Goal: Information Seeking & Learning: Learn about a topic

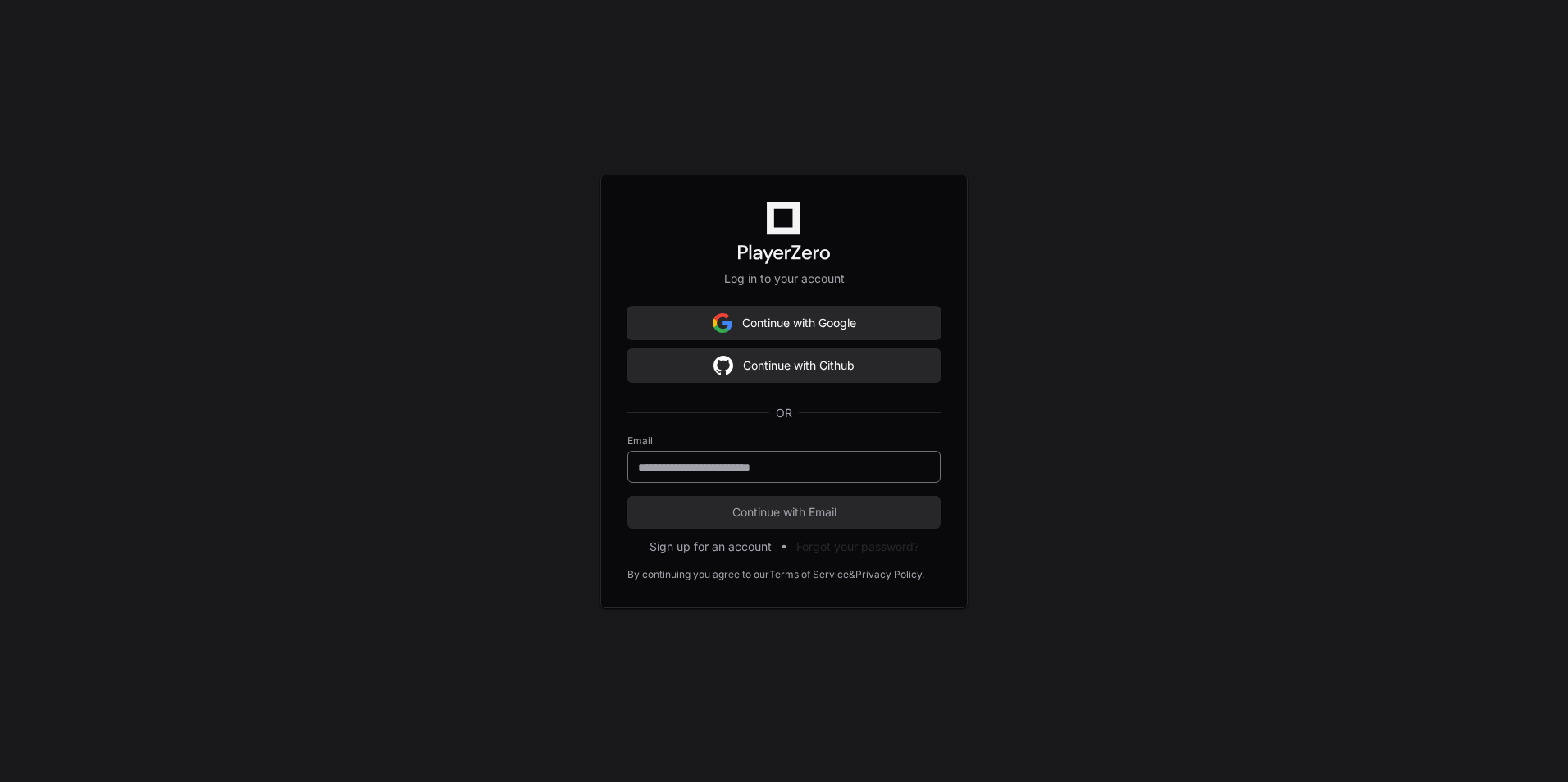
click at [740, 465] on input "email" at bounding box center [784, 467] width 292 height 16
paste input "**********"
type input "**********"
click at [627, 496] on button "Continue with Email" at bounding box center [784, 513] width 314 height 33
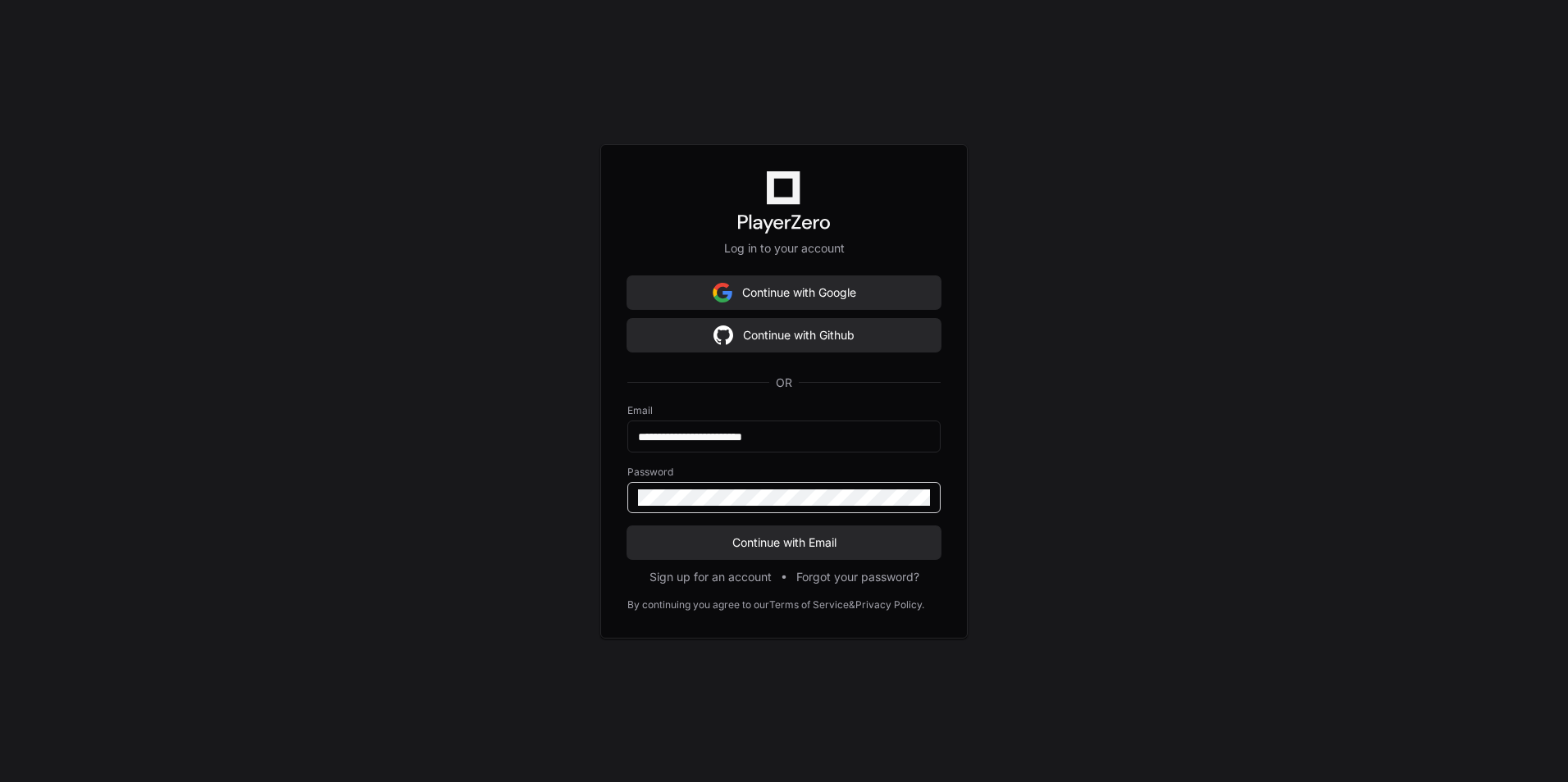
click at [627, 526] on button "Continue with Email" at bounding box center [784, 543] width 314 height 33
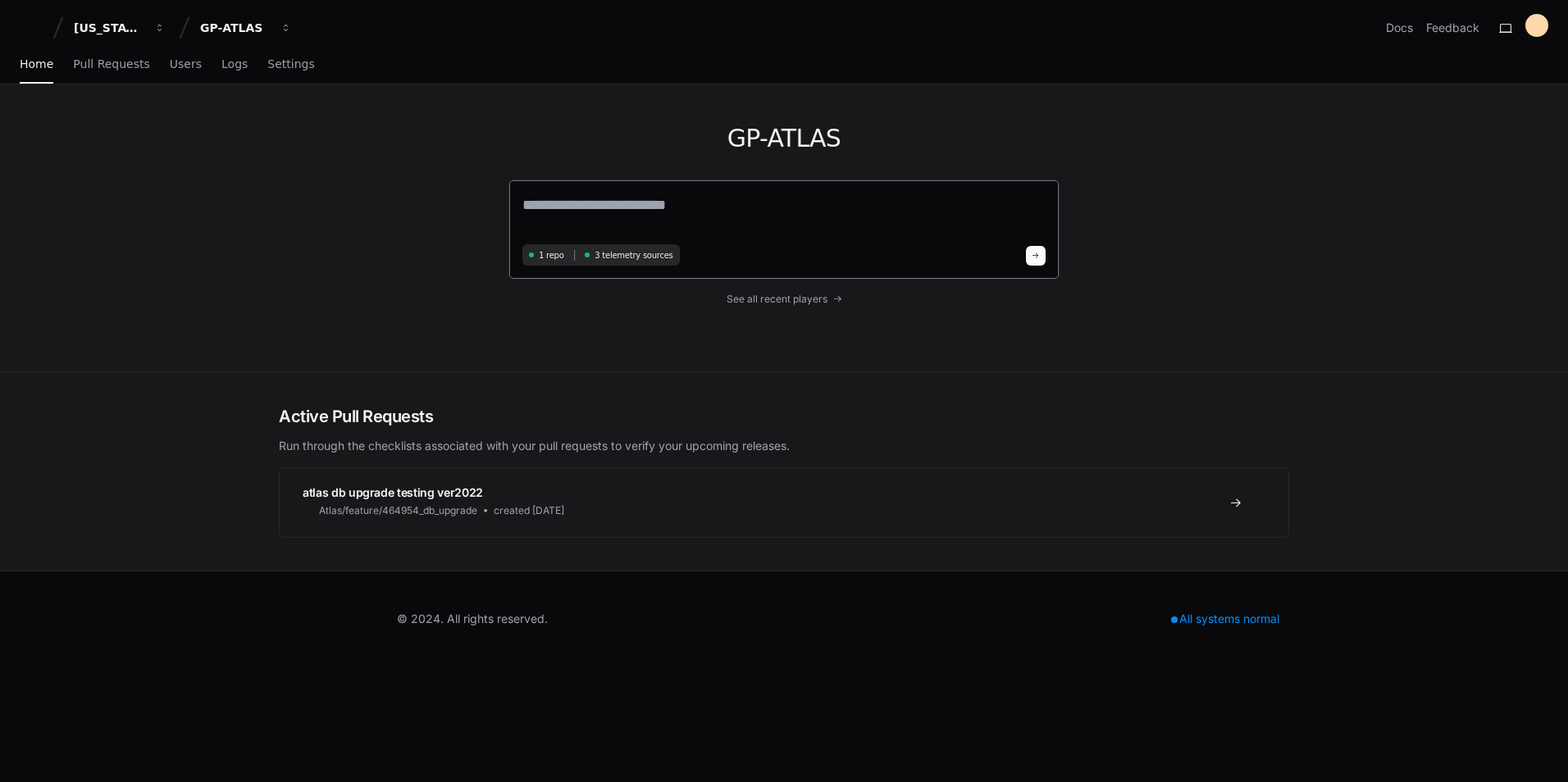
click at [601, 202] on textarea at bounding box center [784, 216] width 523 height 46
type textarea "**********"
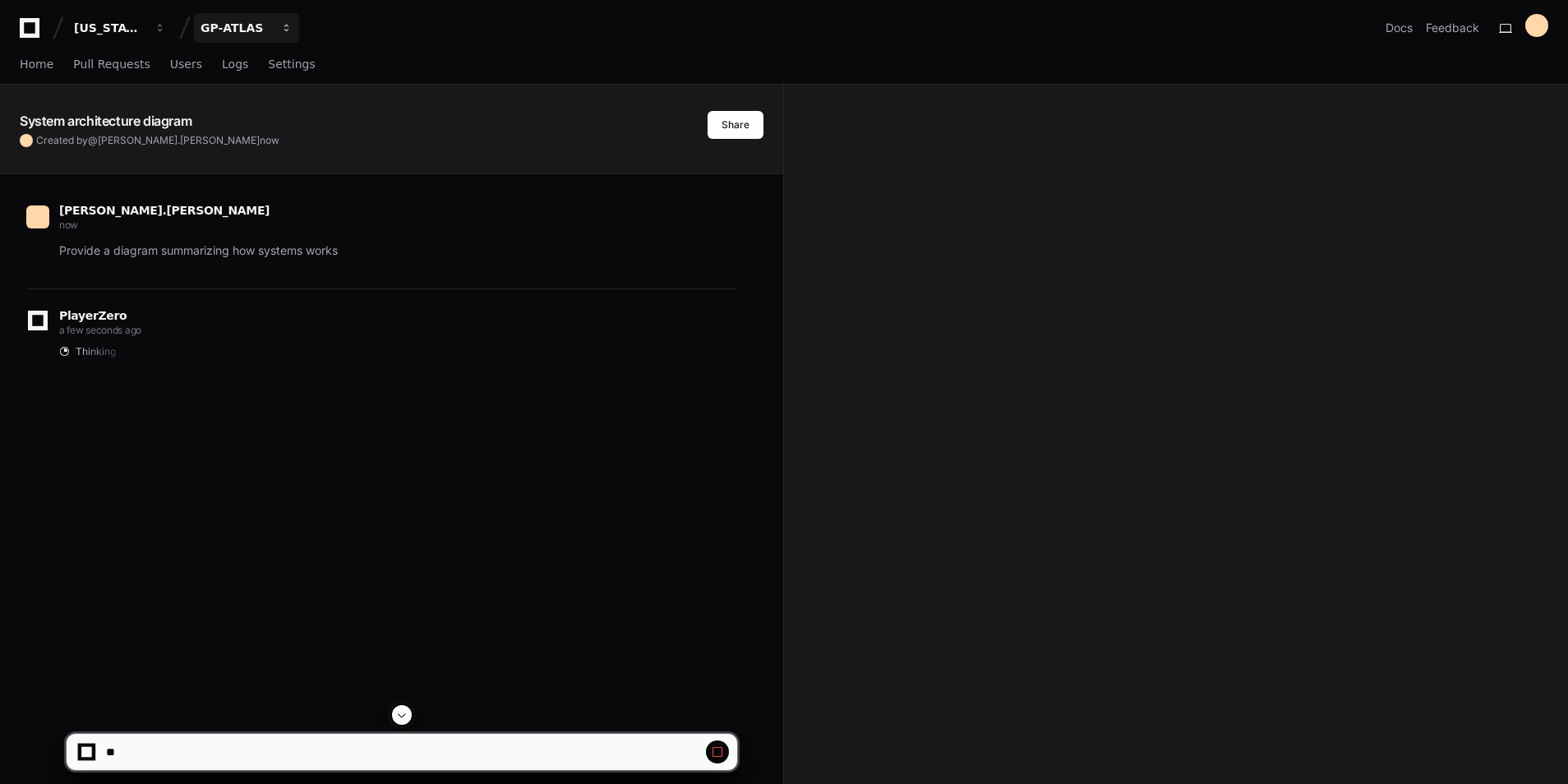
click at [287, 24] on span "button" at bounding box center [286, 27] width 12 height 12
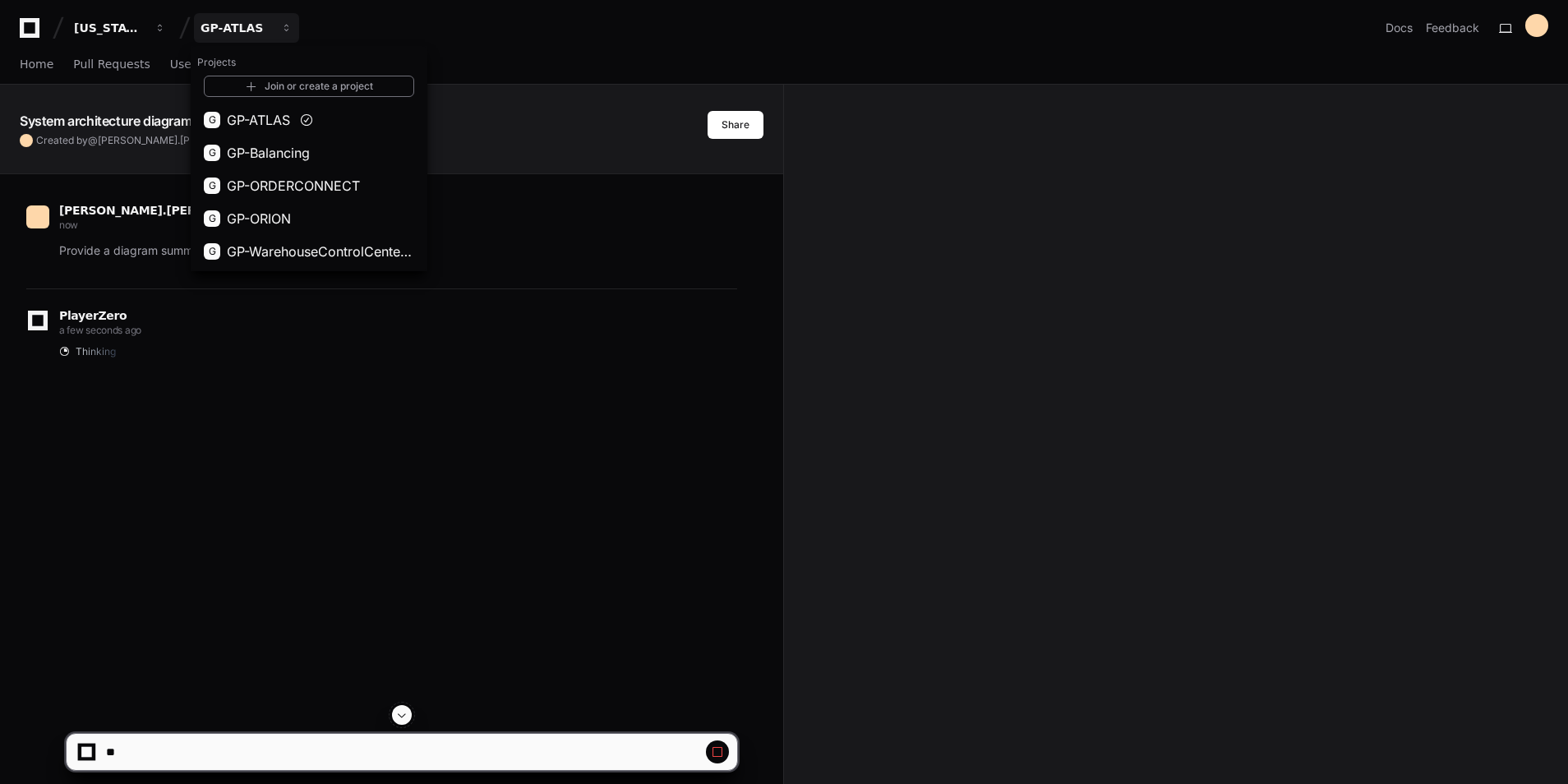
click at [1065, 449] on div "System architecture diagram Created by @ adrian.landero now Share adrian.lander…" at bounding box center [784, 568] width 1568 height 967
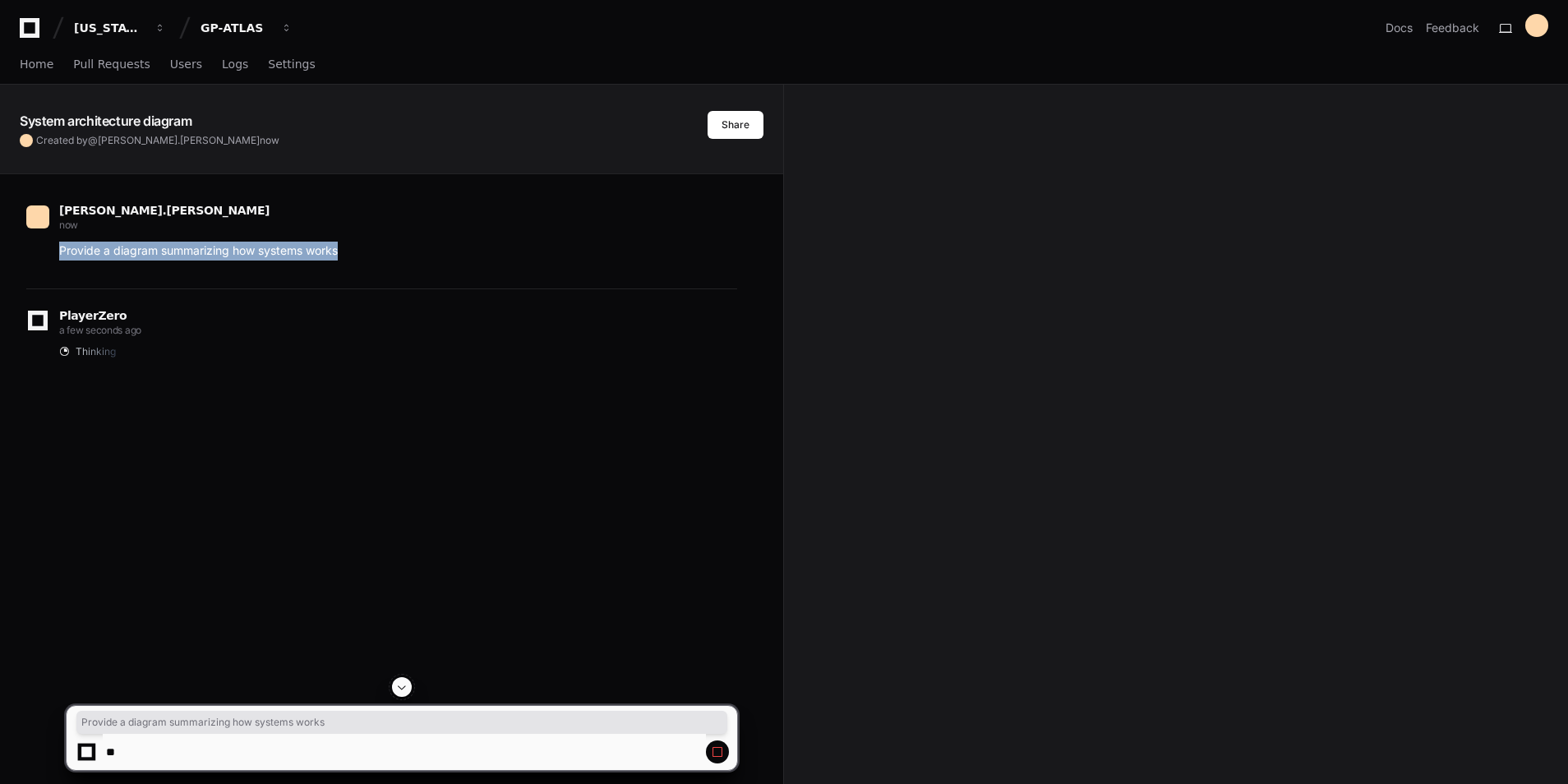
drag, startPoint x: 356, startPoint y: 255, endPoint x: 57, endPoint y: 252, distance: 299.0
click at [57, 252] on div "Provide a diagram summarizing how systems works" at bounding box center [382, 251] width 711 height 19
drag, startPoint x: 565, startPoint y: 1, endPoint x: 951, endPoint y: 274, distance: 472.8
click at [951, 274] on div "System architecture diagram Created by @ adrian.landero now Share adrian.lander…" at bounding box center [784, 568] width 1568 height 967
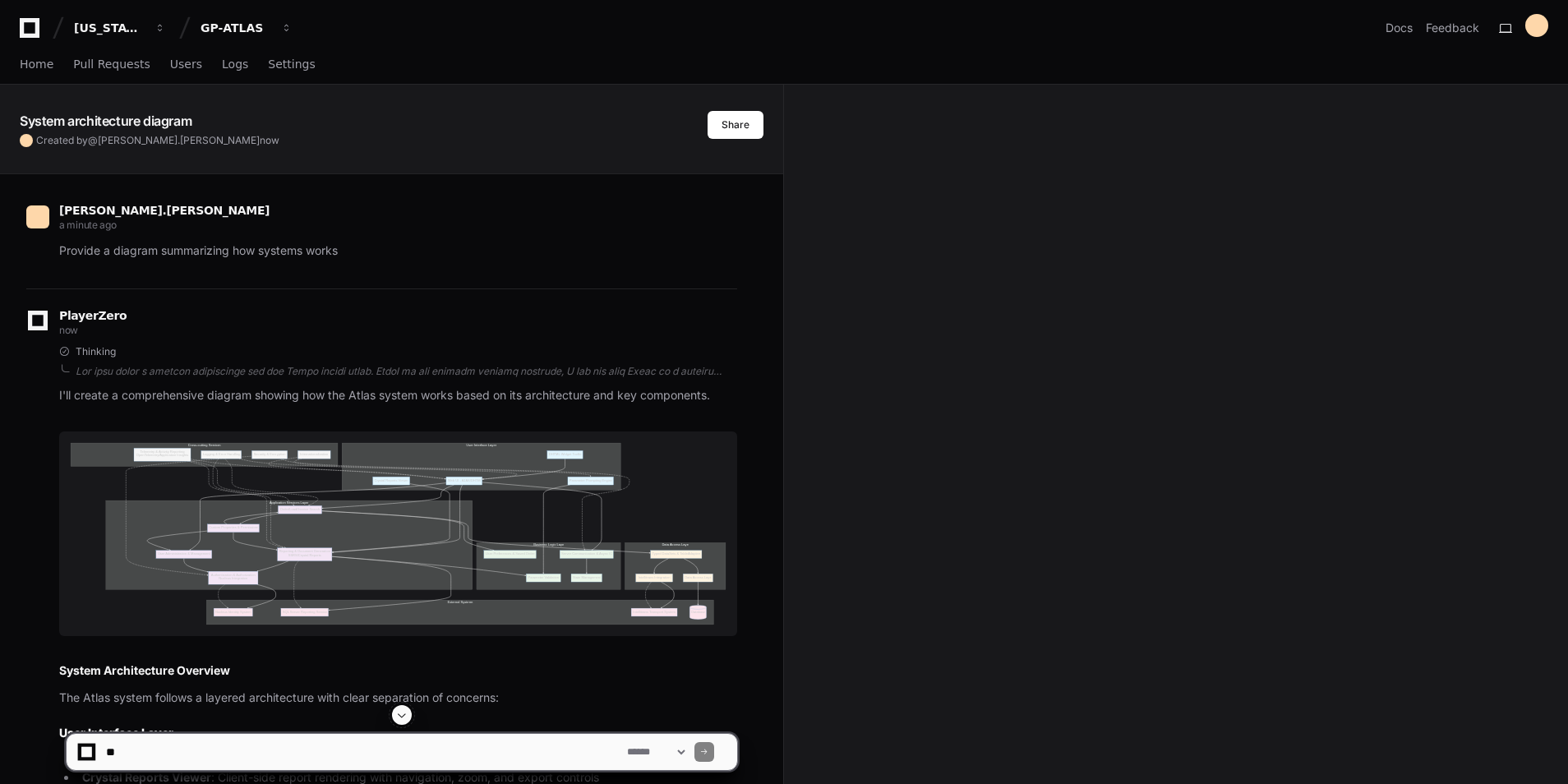
scroll to position [247, 0]
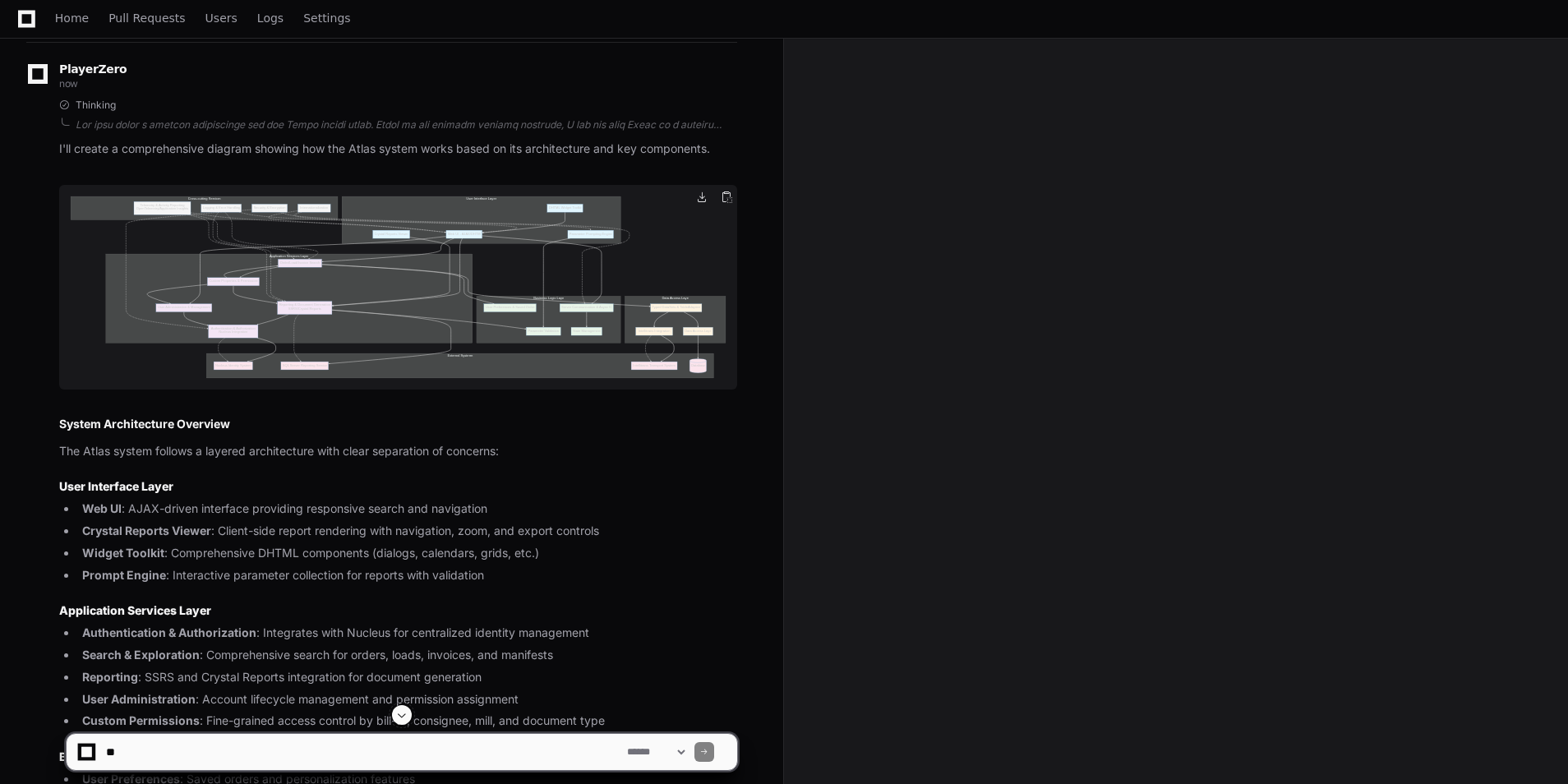
click at [533, 323] on img at bounding box center [398, 287] width 678 height 205
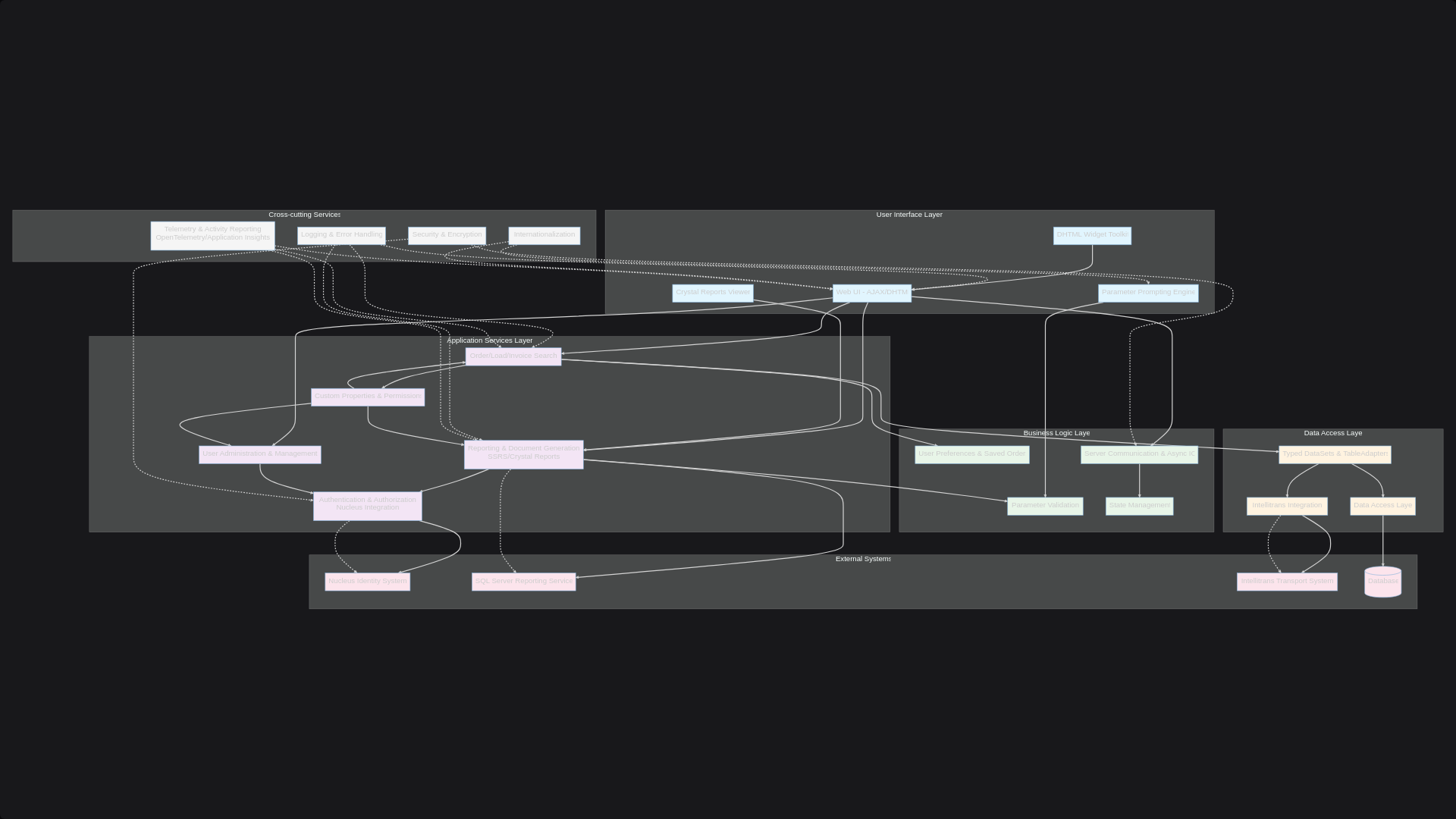
click at [494, 120] on img at bounding box center [728, 410] width 1456 height 819
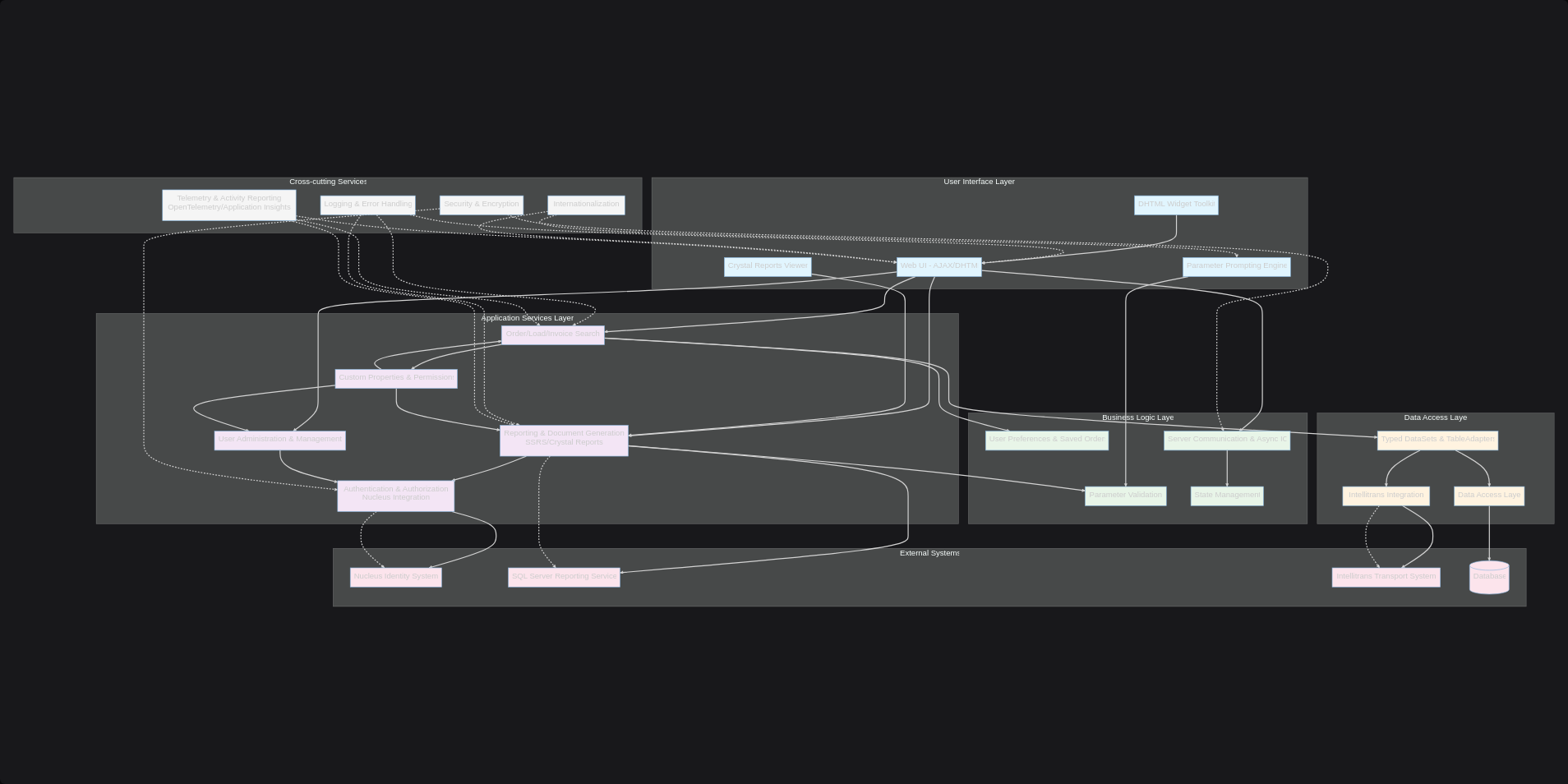
scroll to position [0, 0]
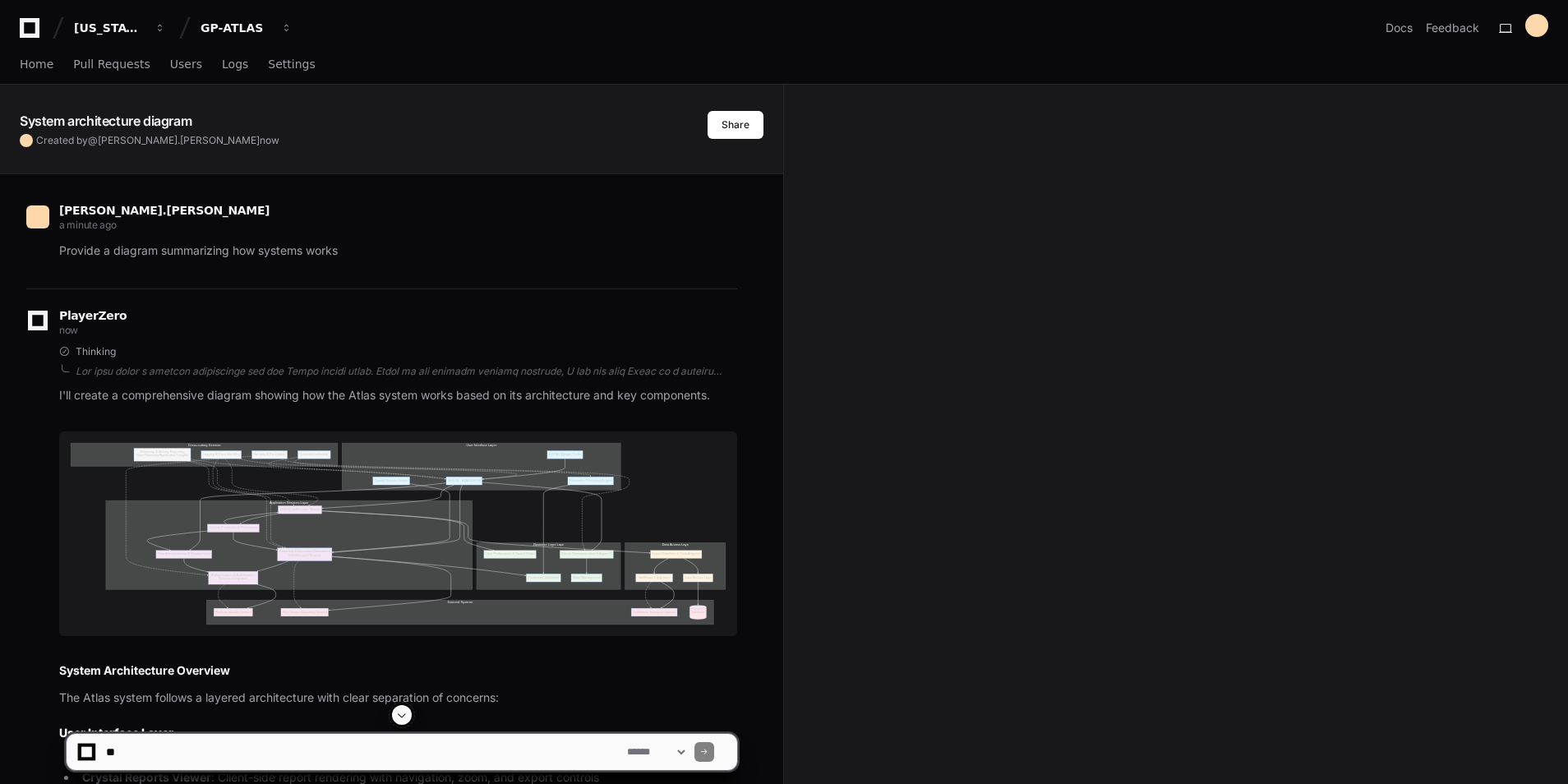
click at [1332, 744] on div "**********" at bounding box center [784, 745] width 1568 height 79
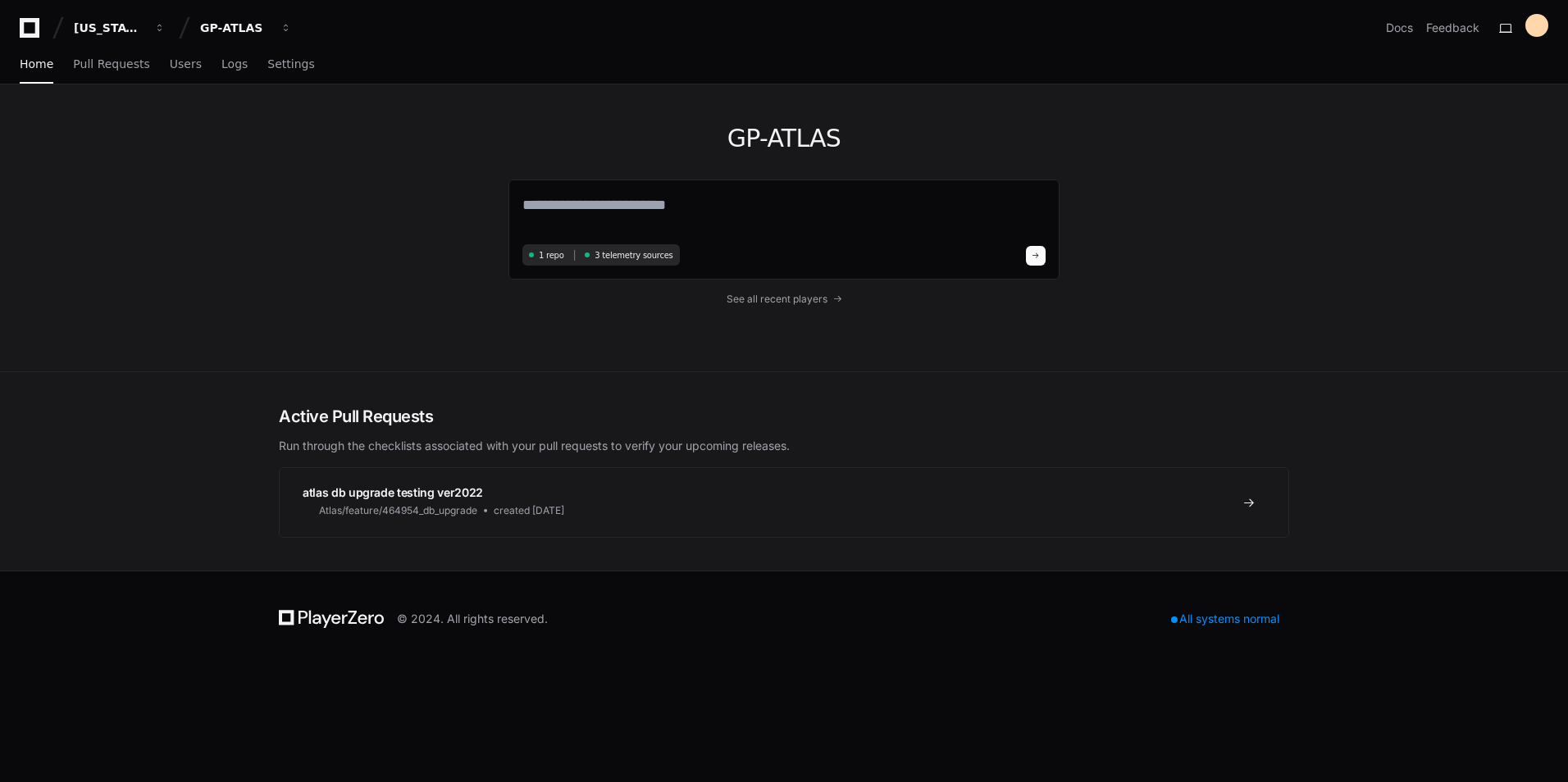
click at [405, 489] on span "atlas db upgrade testing ver2022" at bounding box center [393, 492] width 180 height 14
click at [560, 204] on textarea at bounding box center [784, 216] width 523 height 46
type textarea "**********"
click at [1035, 256] on span at bounding box center [1035, 253] width 8 height 8
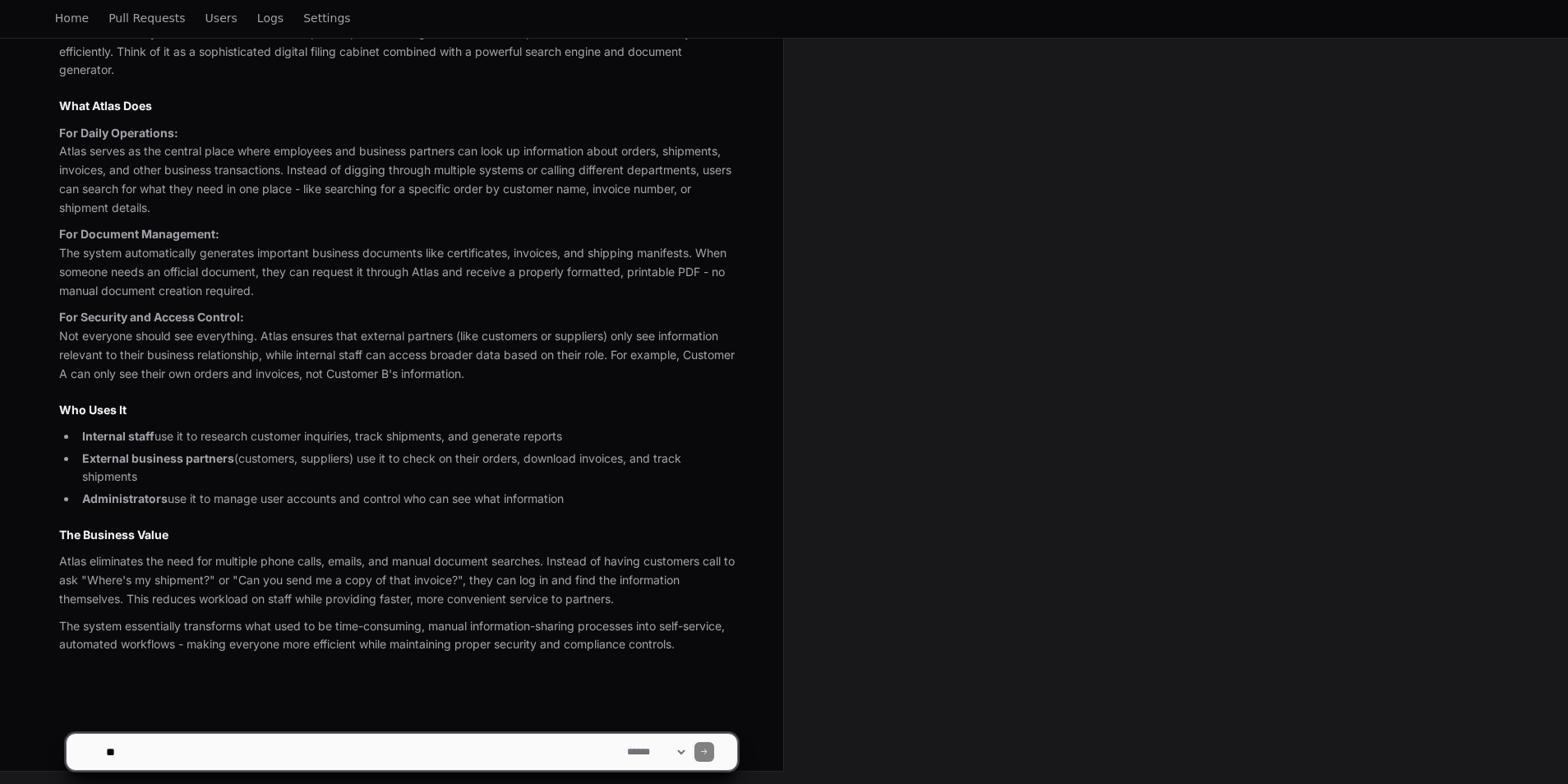
scroll to position [364, 0]
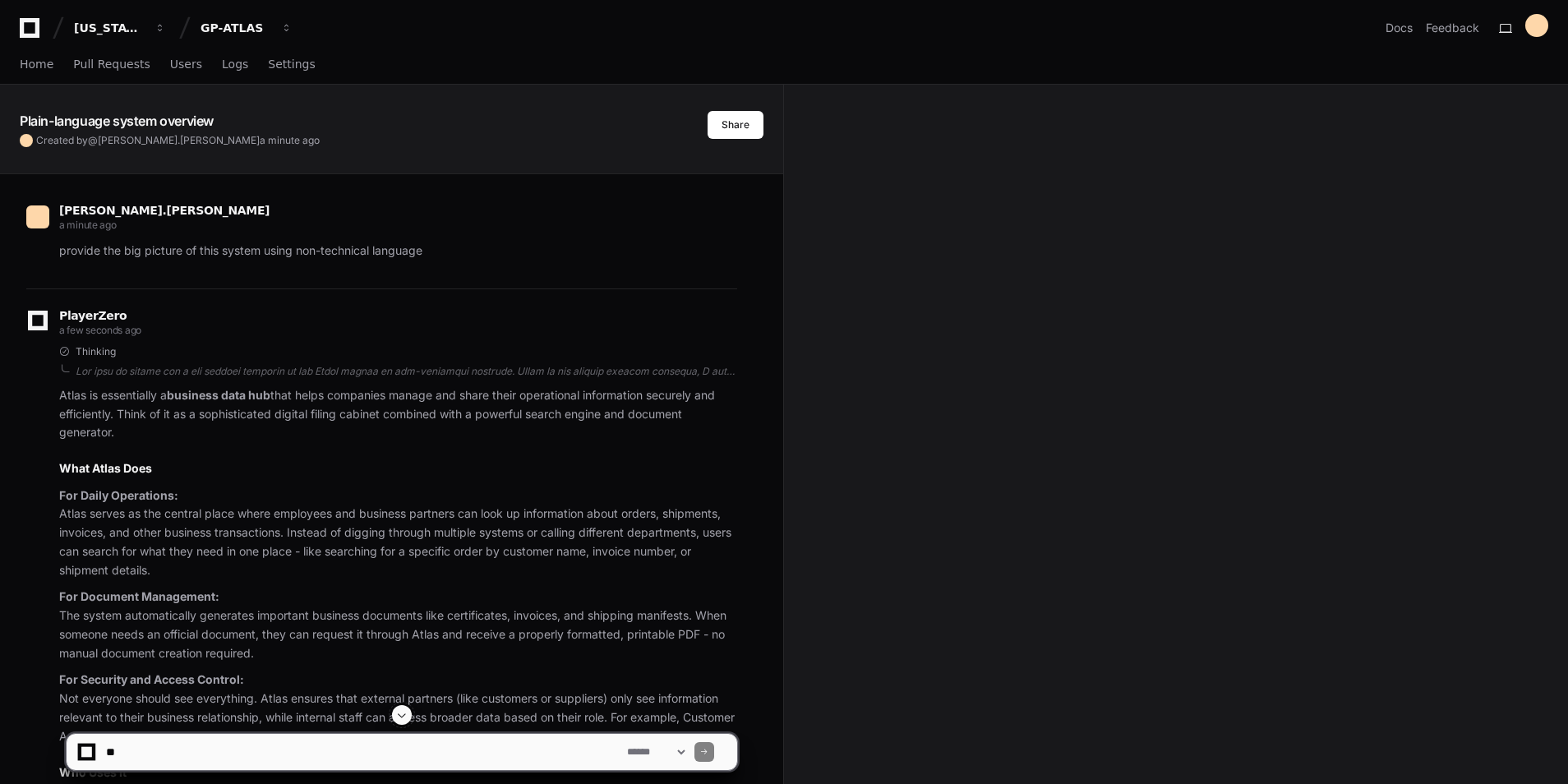
click at [17, 63] on div "Home Pull Requests Users Logs Settings" at bounding box center [784, 66] width 1568 height 38
click at [45, 63] on span "Home" at bounding box center [36, 64] width 34 height 10
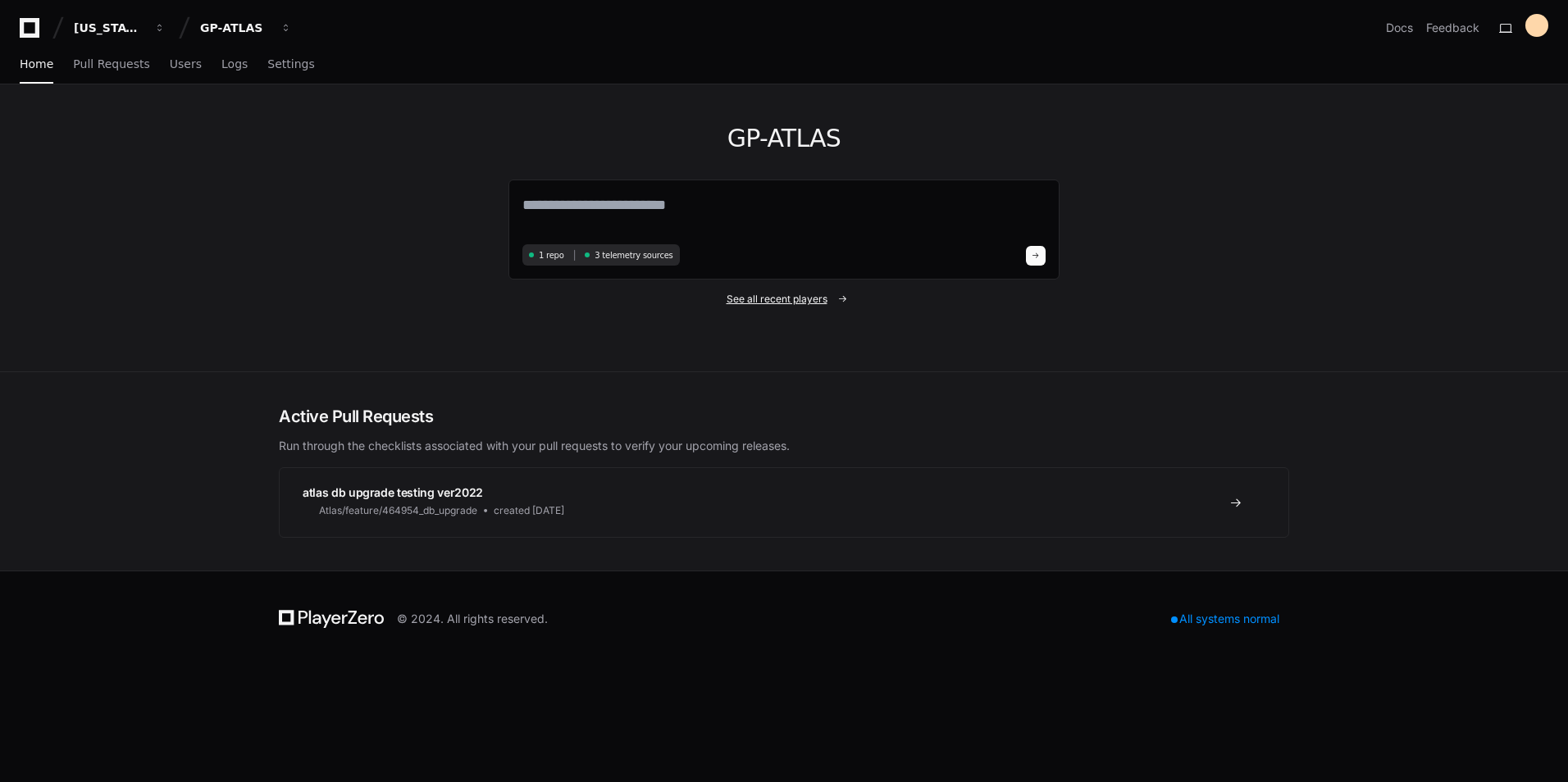
click at [782, 300] on span "See all recent players" at bounding box center [776, 299] width 101 height 13
click at [747, 302] on span "See all recent players" at bounding box center [776, 299] width 101 height 13
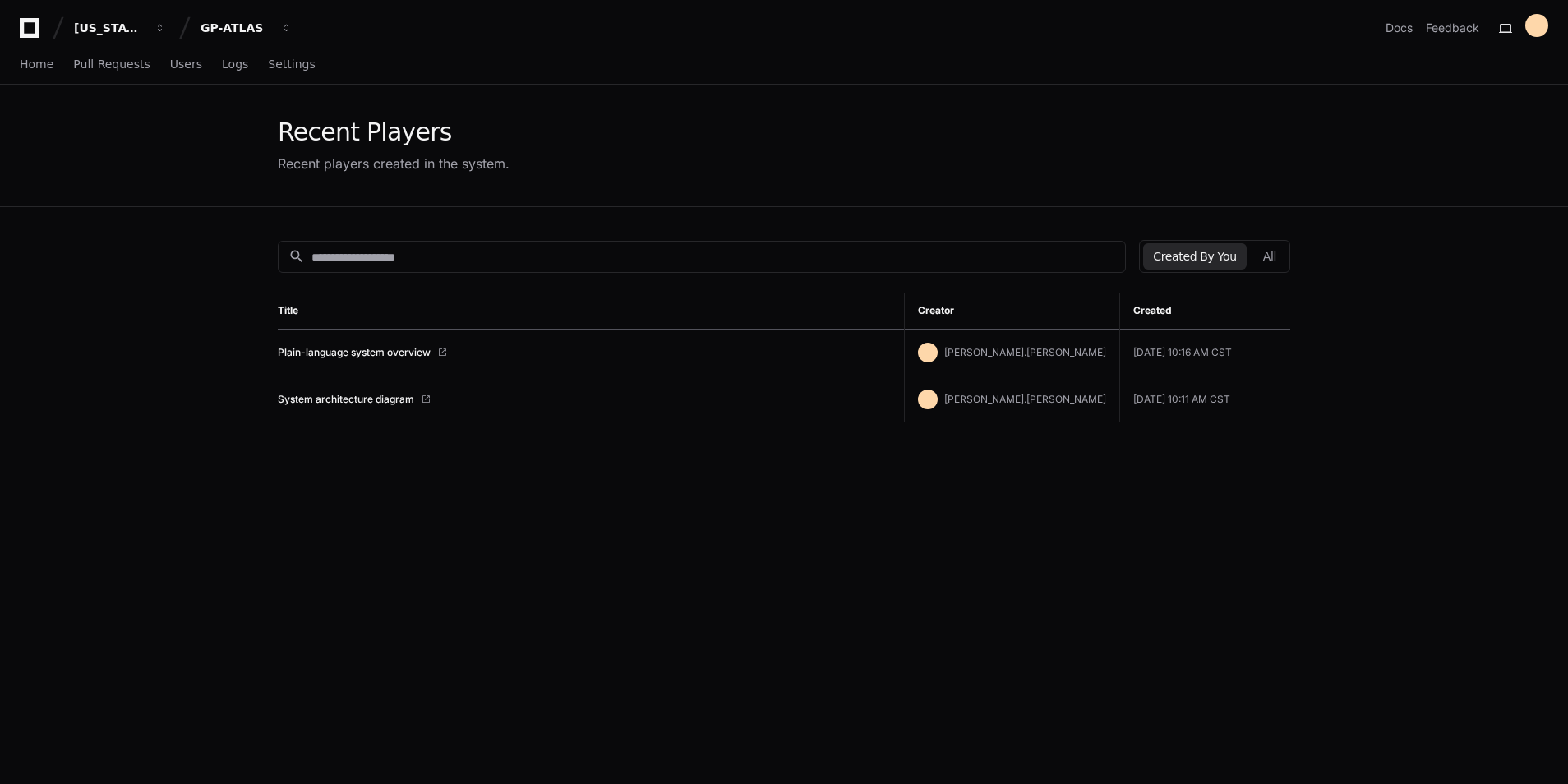
click at [348, 403] on link "System architecture diagram" at bounding box center [346, 399] width 137 height 13
click at [345, 347] on link "Plain-language system overview" at bounding box center [354, 353] width 153 height 13
click at [335, 402] on link "System architecture diagram" at bounding box center [346, 399] width 137 height 13
click at [326, 350] on link "Plain-language system overview" at bounding box center [354, 353] width 153 height 13
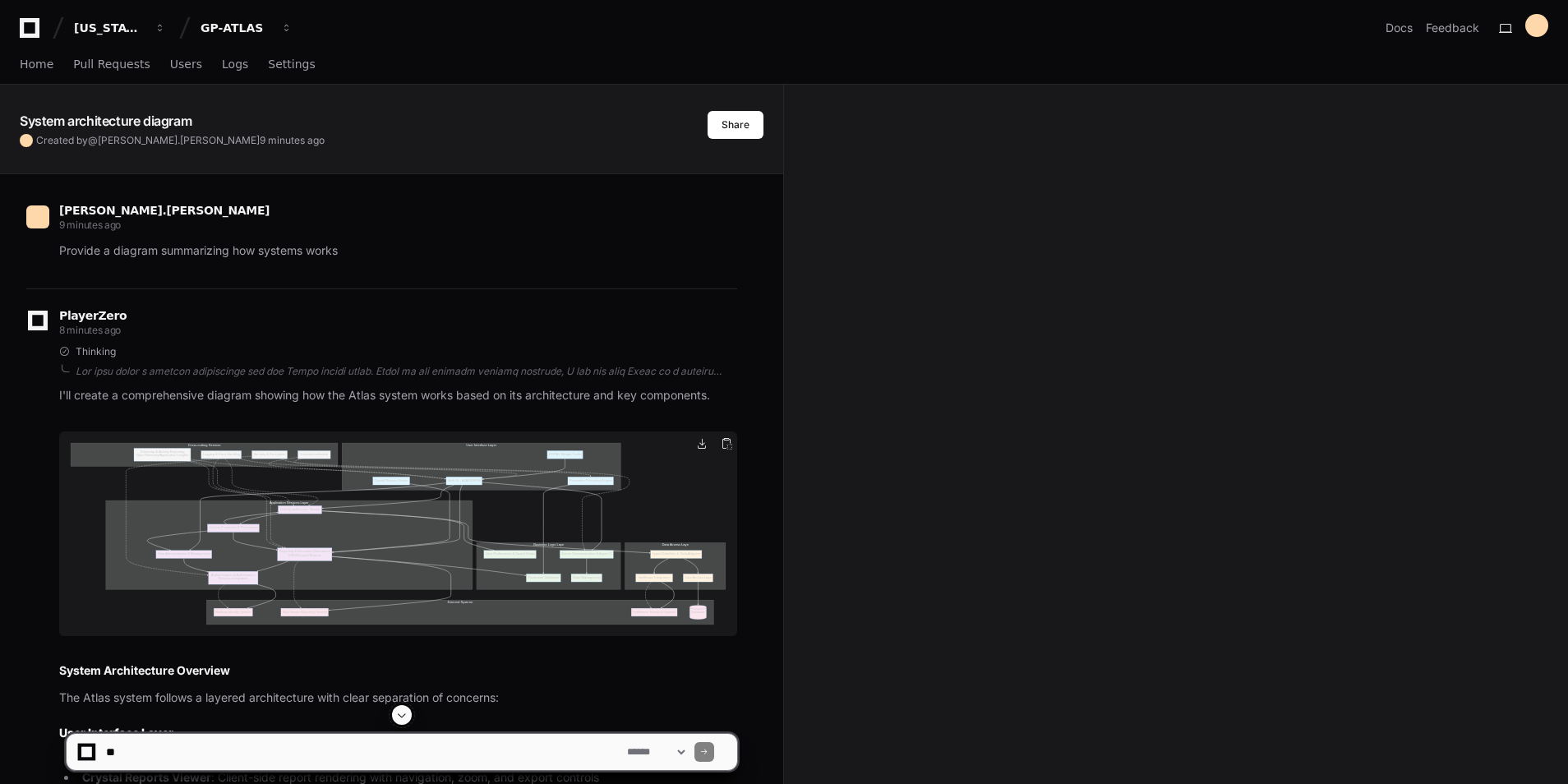
click at [475, 559] on img at bounding box center [398, 534] width 678 height 205
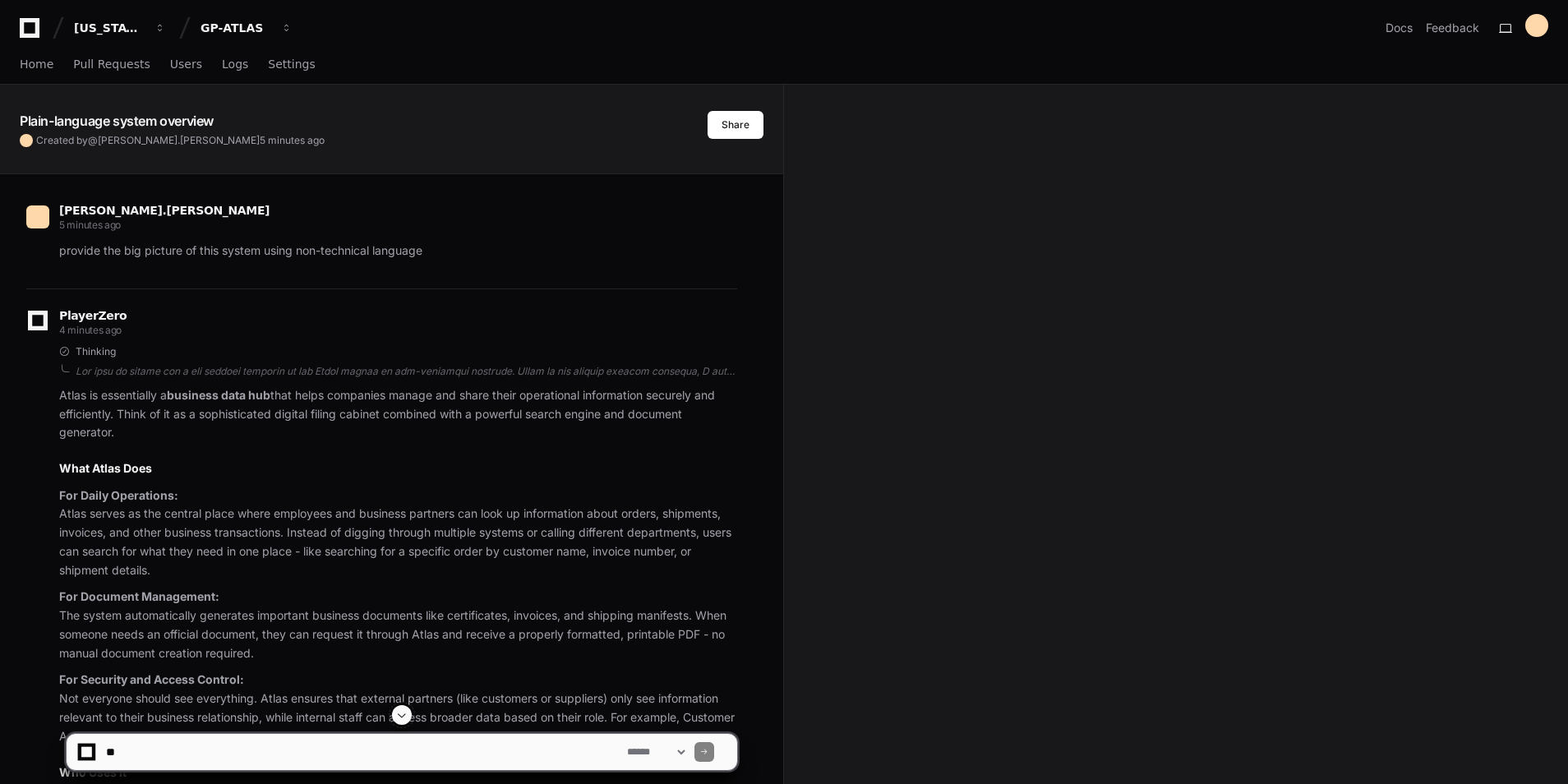
click at [1048, 182] on div "Plain-language system overview Created by @ adrian.landero 5 minutes ago Share …" at bounding box center [784, 616] width 1568 height 1063
click at [281, 30] on span "button" at bounding box center [286, 27] width 12 height 12
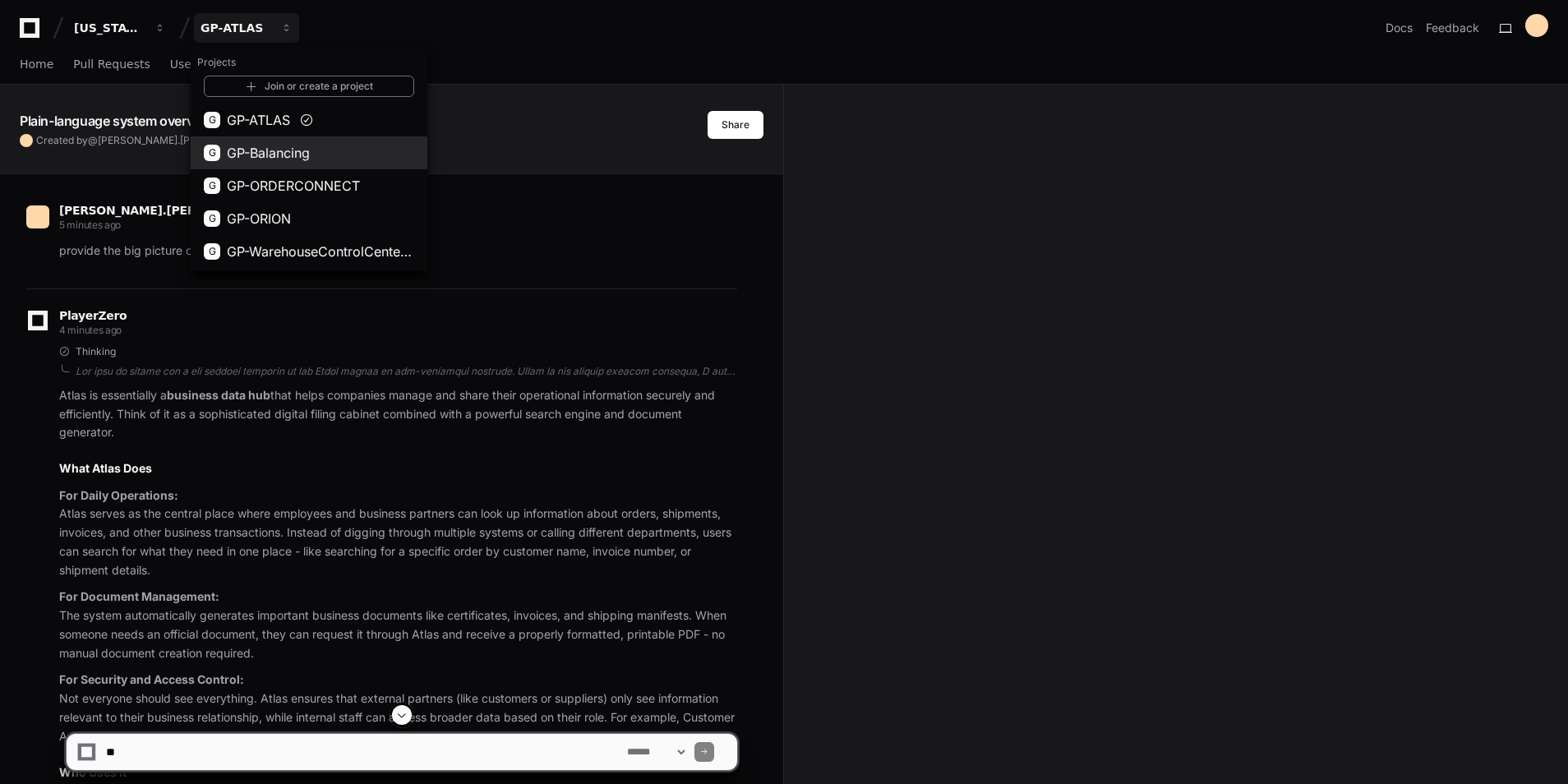
click at [294, 154] on span "GP-Balancing" at bounding box center [268, 153] width 83 height 20
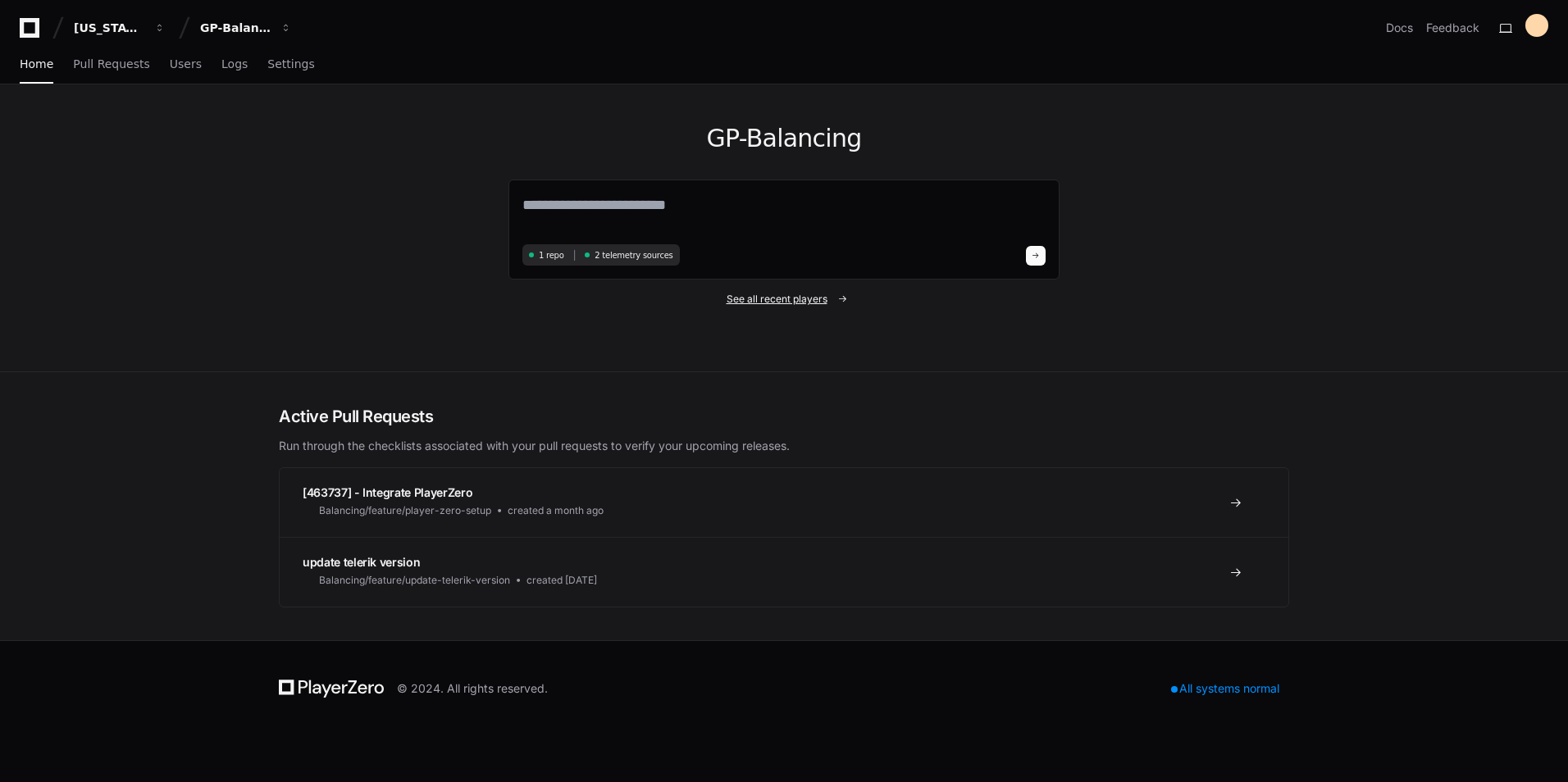
click at [770, 297] on span "See all recent players" at bounding box center [776, 299] width 101 height 13
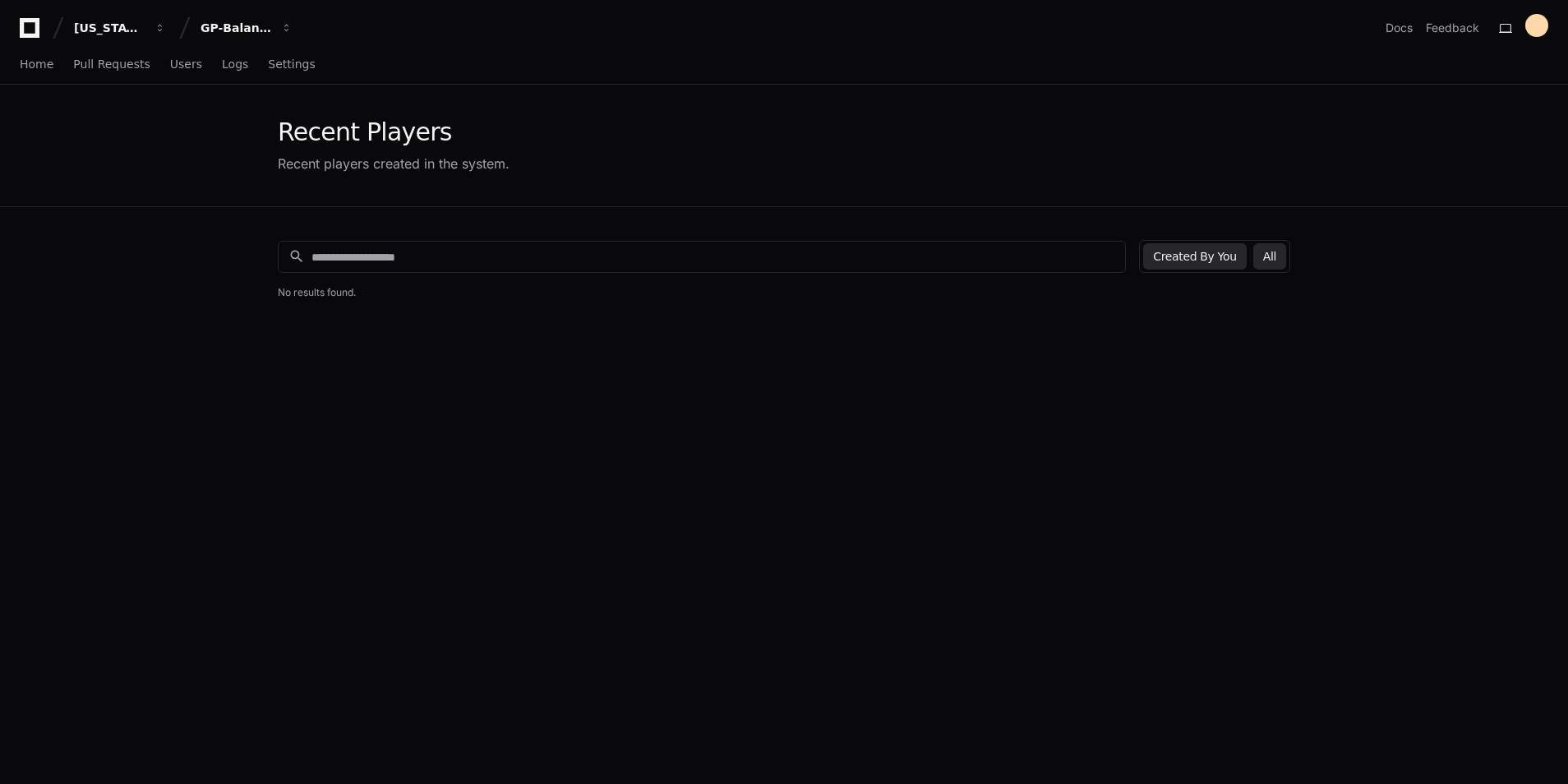
click at [1268, 247] on button "All" at bounding box center [1269, 256] width 33 height 26
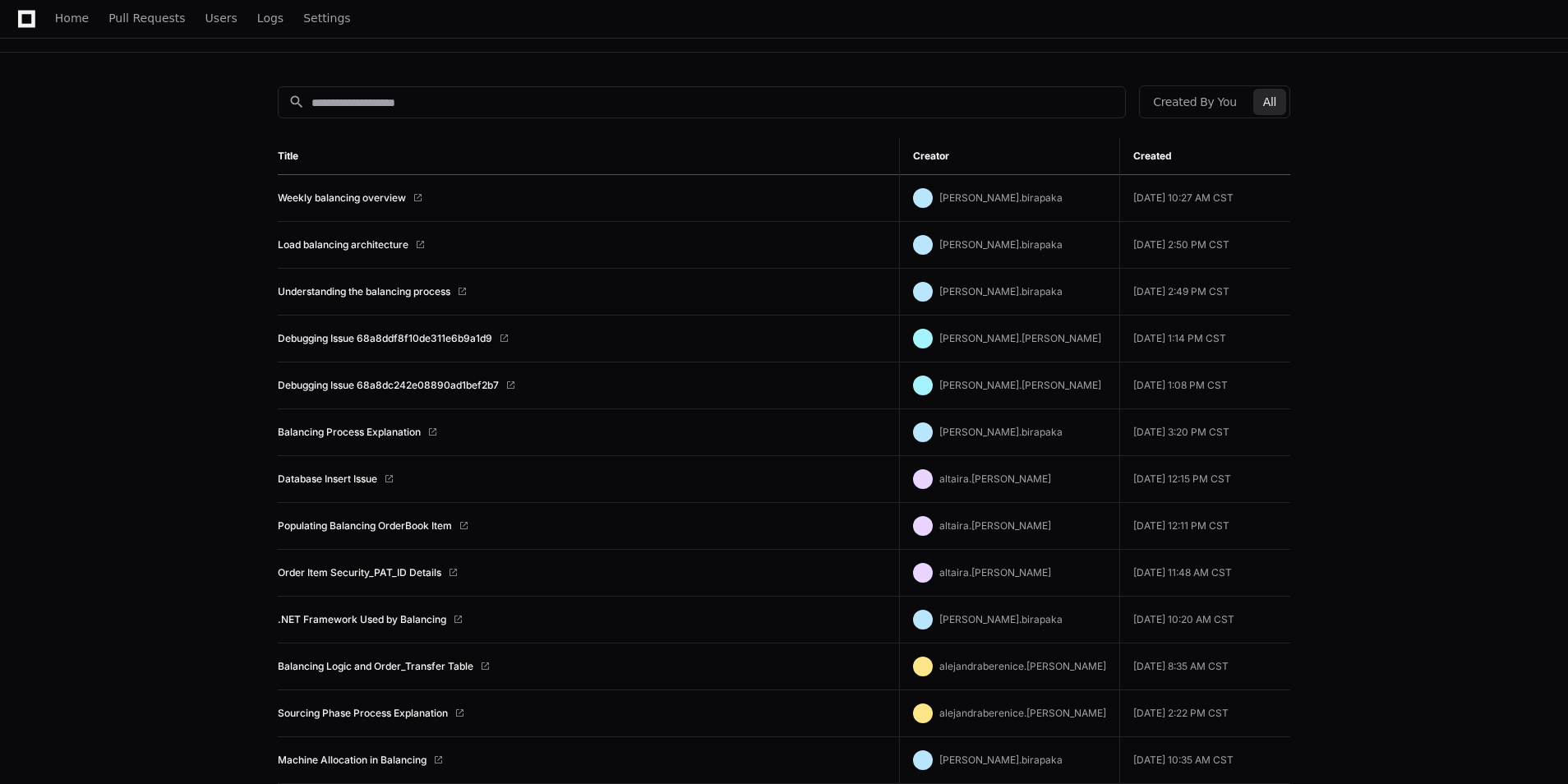
scroll to position [164, 0]
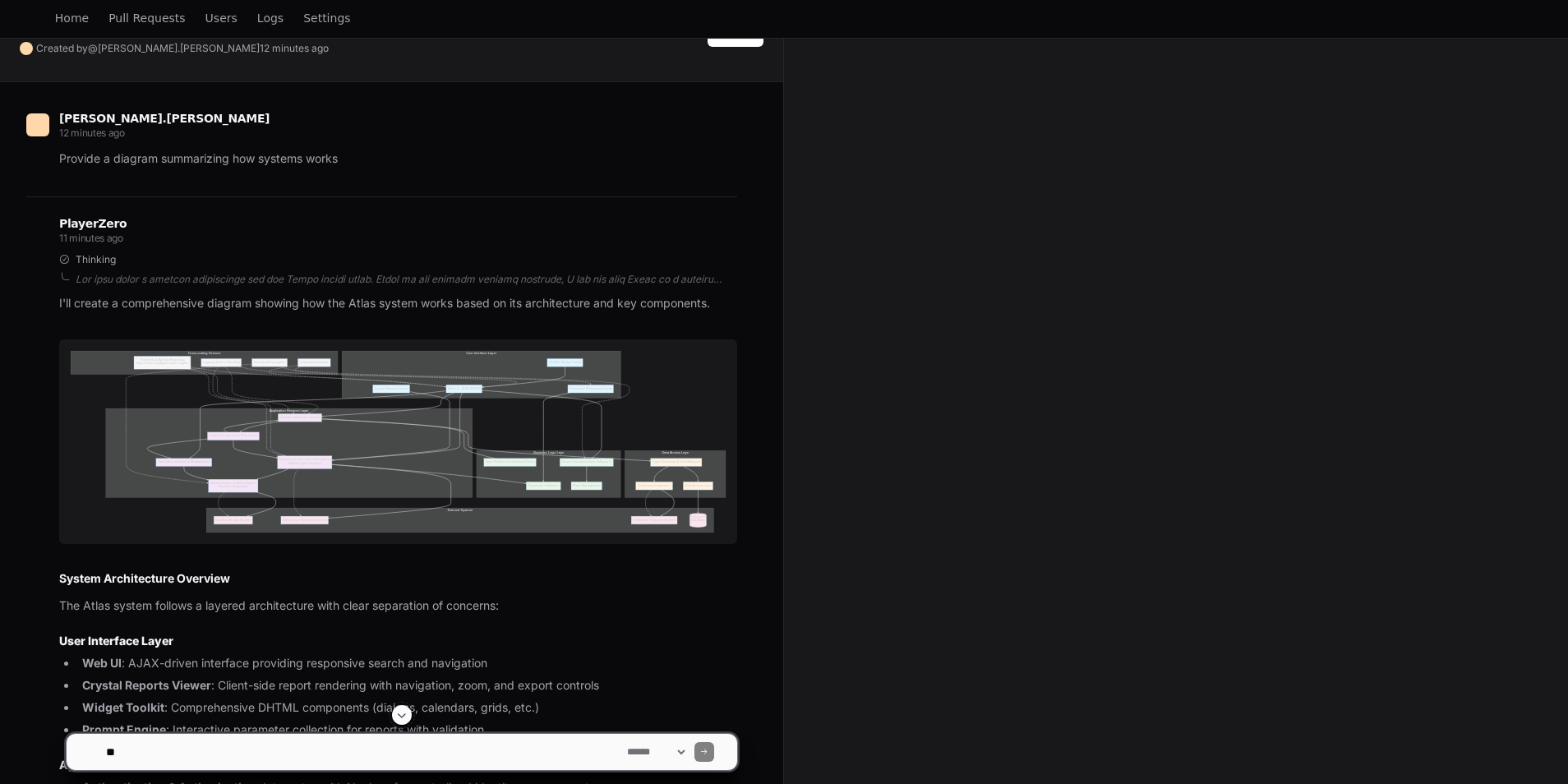
scroll to position [329, 0]
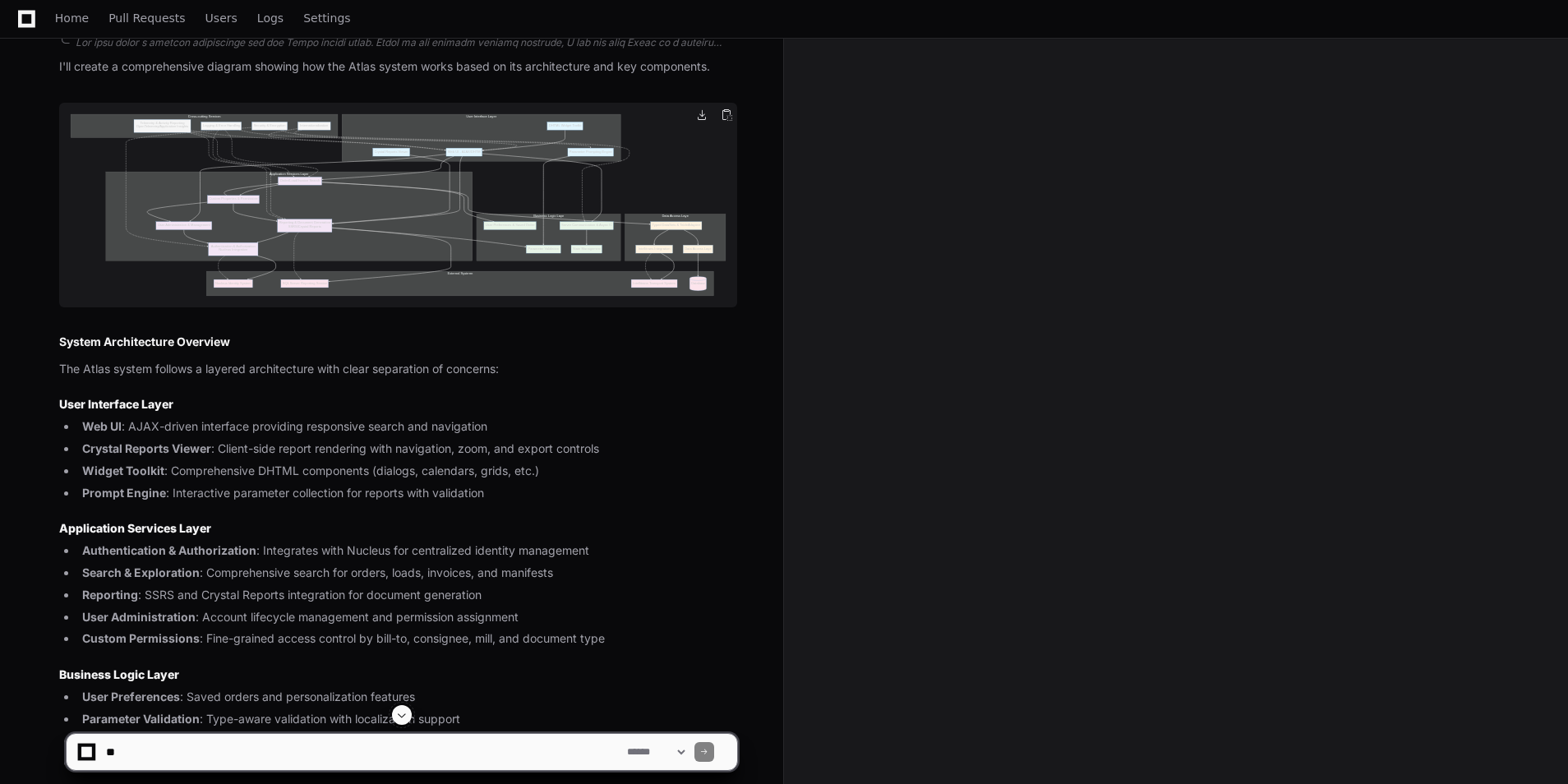
click at [394, 263] on img at bounding box center [398, 205] width 678 height 205
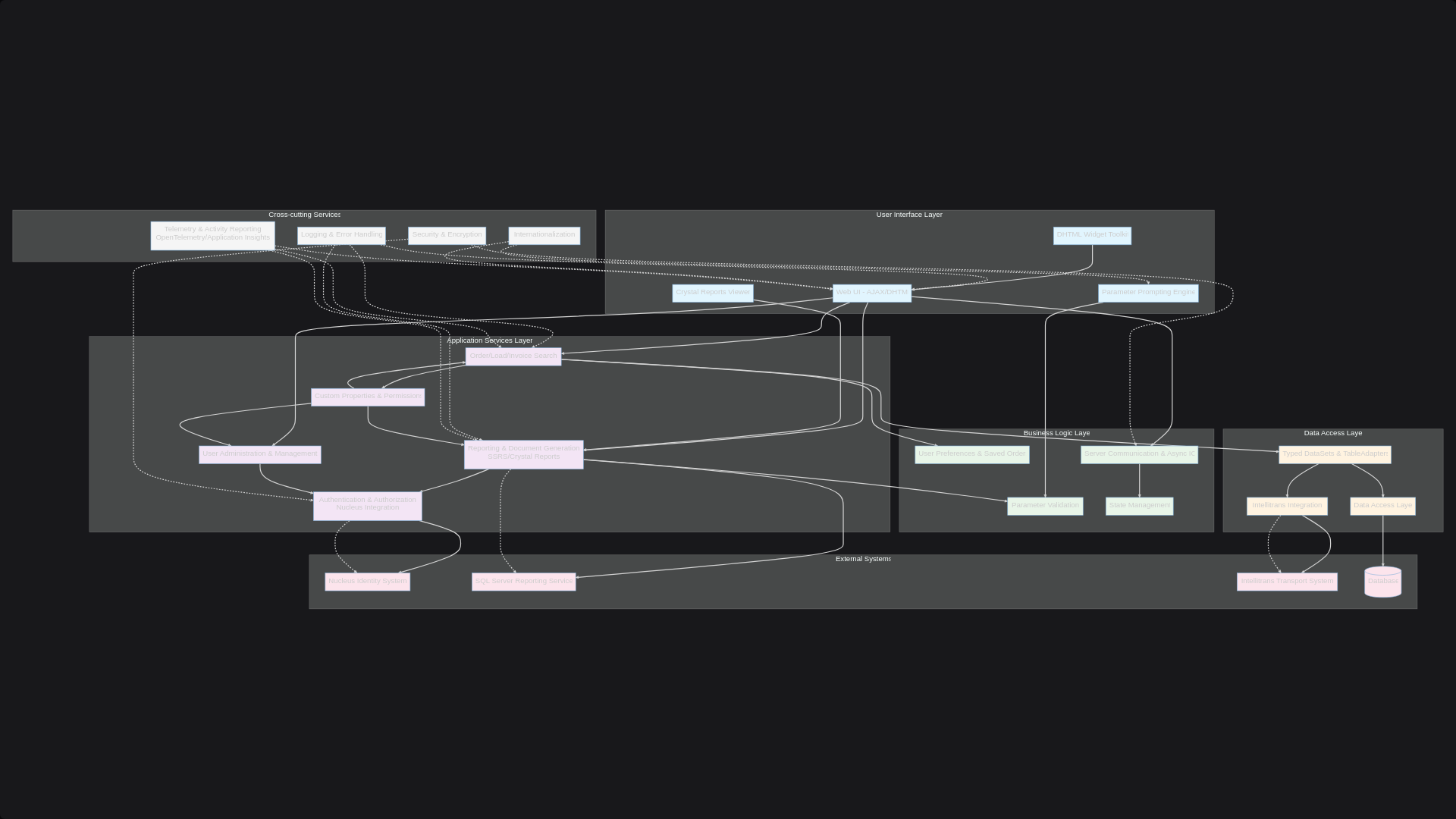
click at [806, 697] on img at bounding box center [728, 410] width 1456 height 819
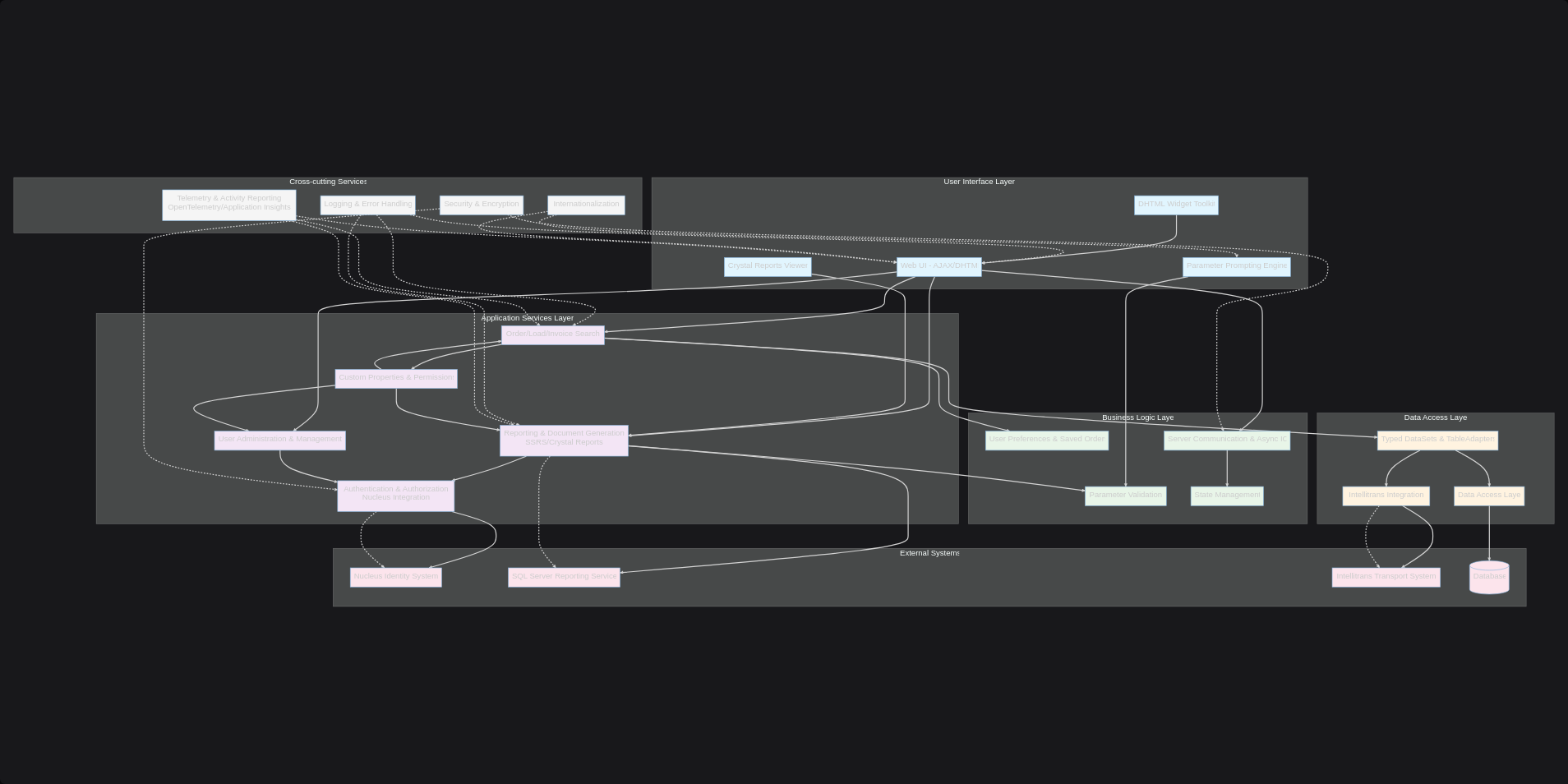
scroll to position [0, 0]
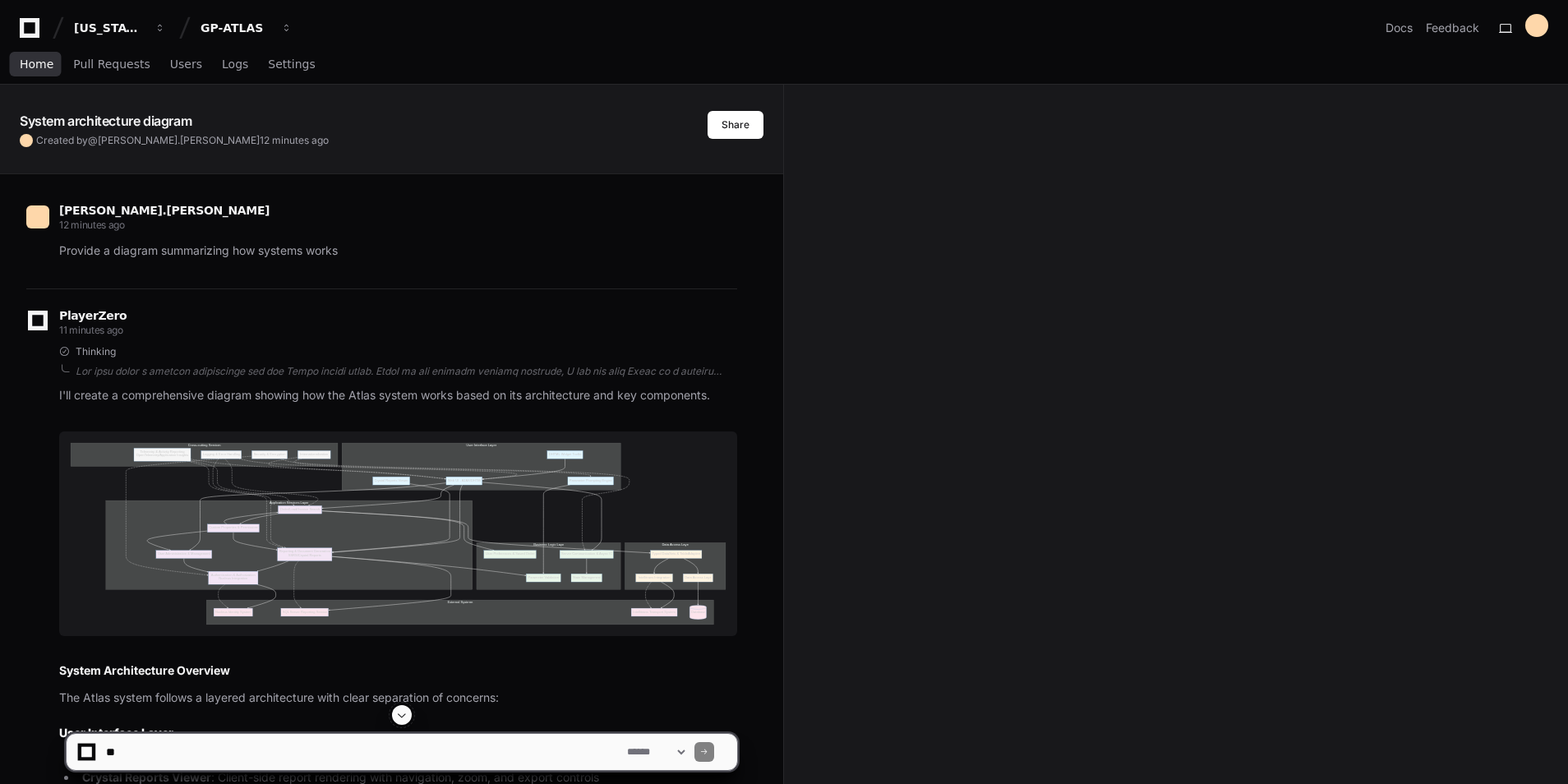
click at [26, 67] on span "Home" at bounding box center [36, 64] width 34 height 10
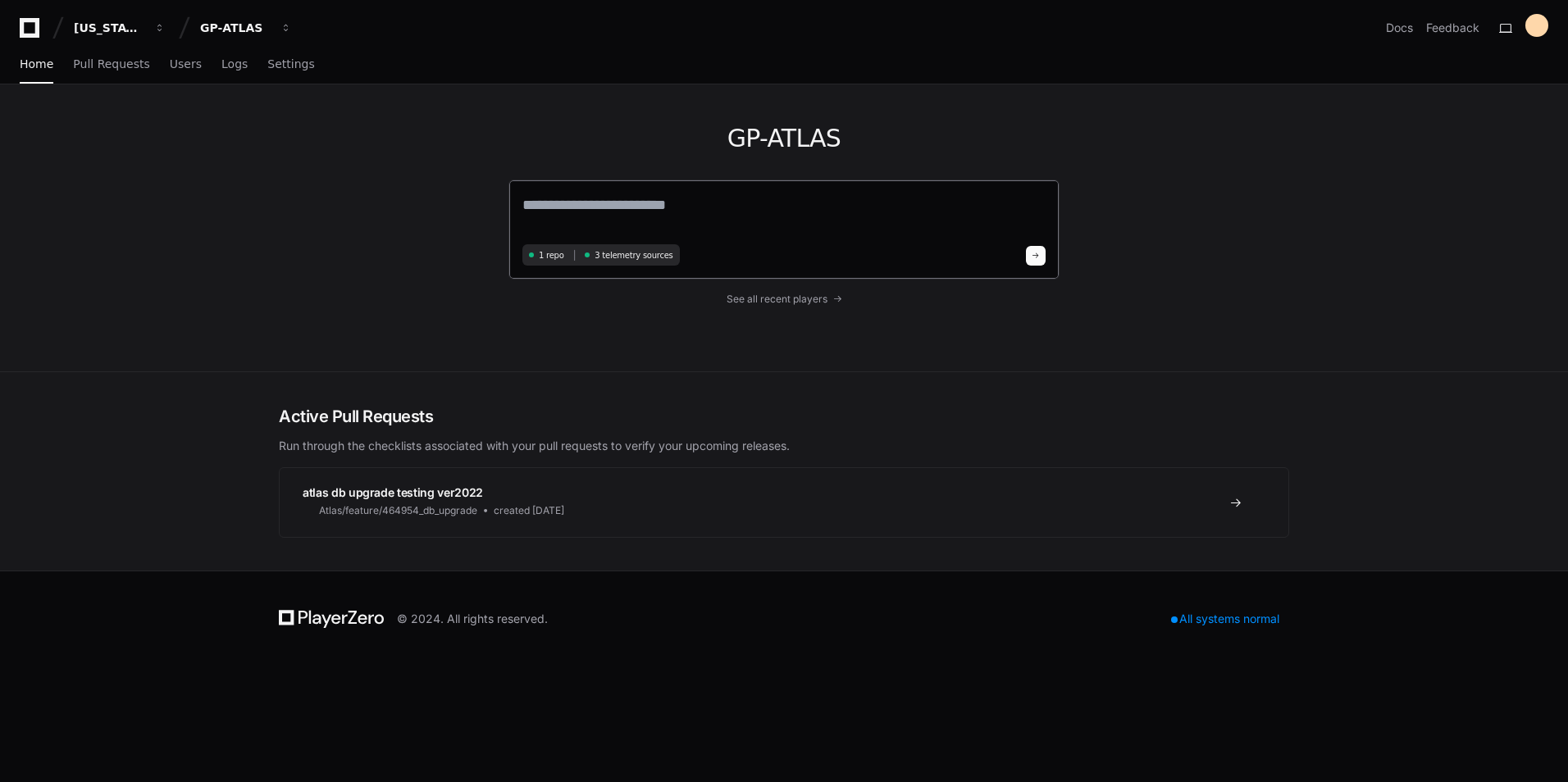
click at [585, 201] on textarea at bounding box center [784, 216] width 523 height 46
type textarea "**********"
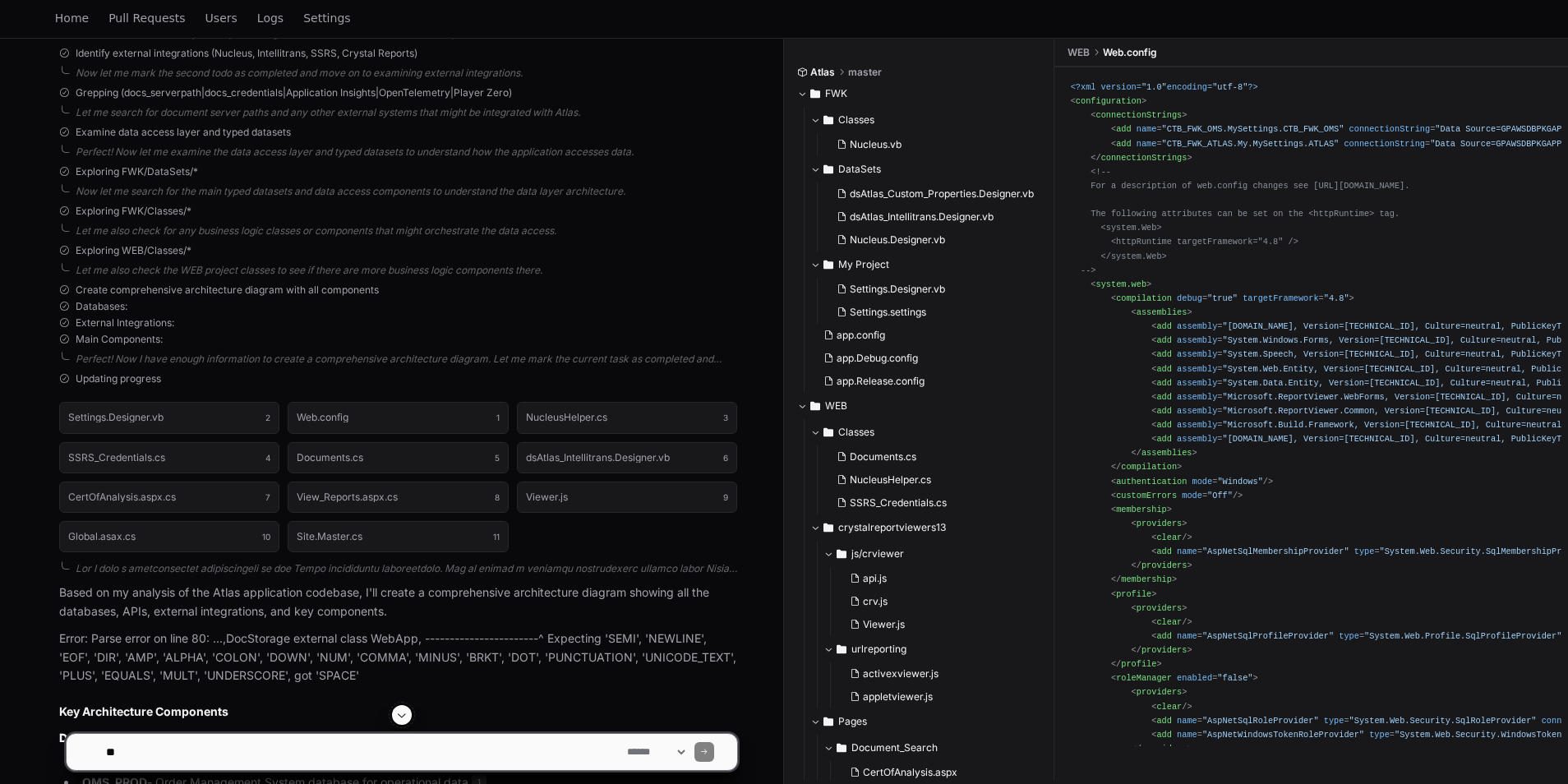
scroll to position [508, 0]
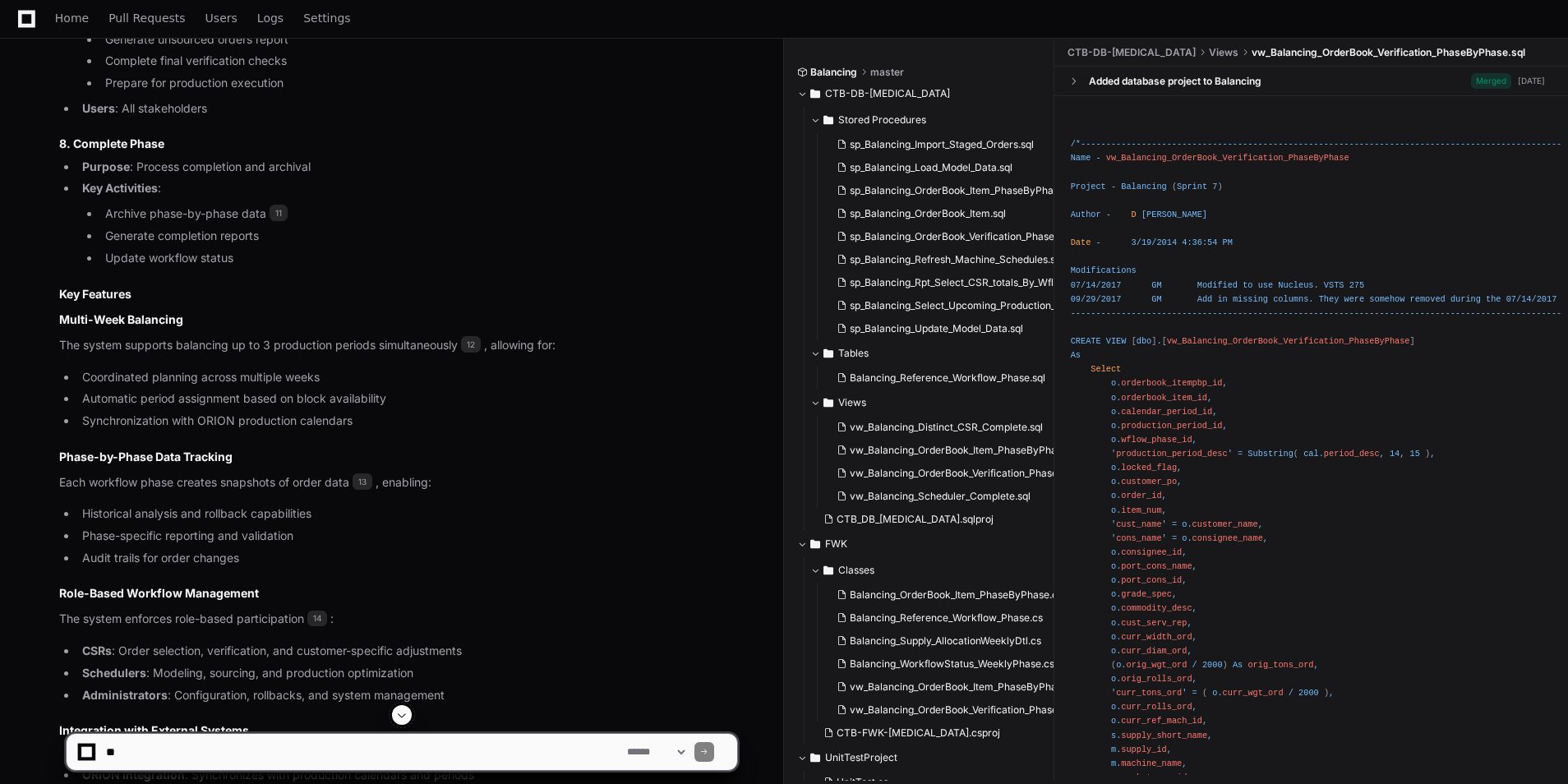
scroll to position [2302, 0]
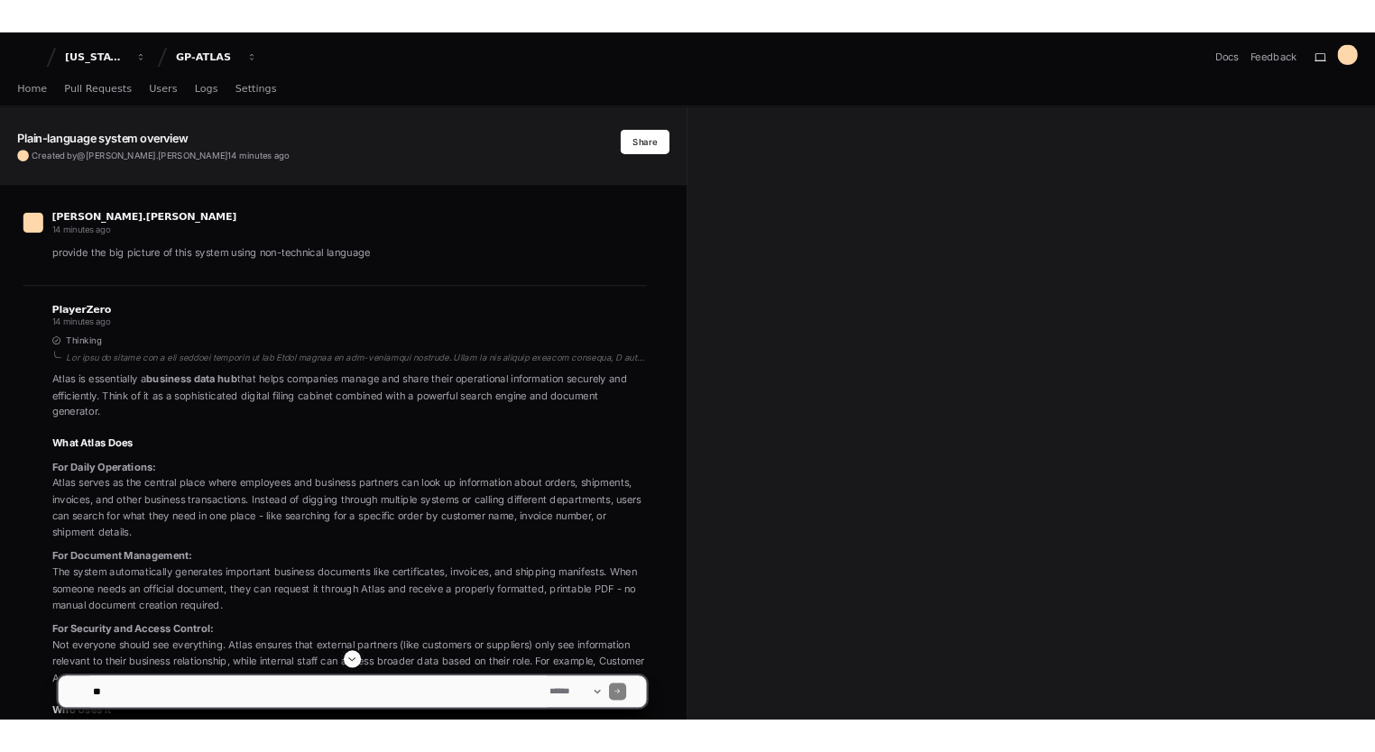
scroll to position [90, 0]
